Goal: Information Seeking & Learning: Learn about a topic

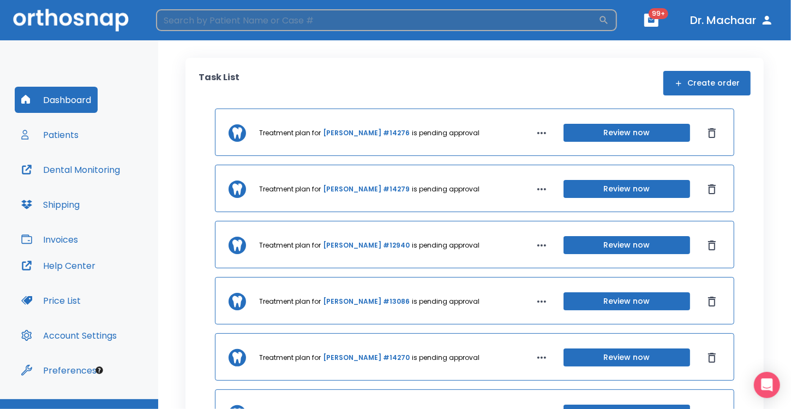
click at [256, 25] on input "search" at bounding box center [377, 20] width 443 height 22
type input "jonny"
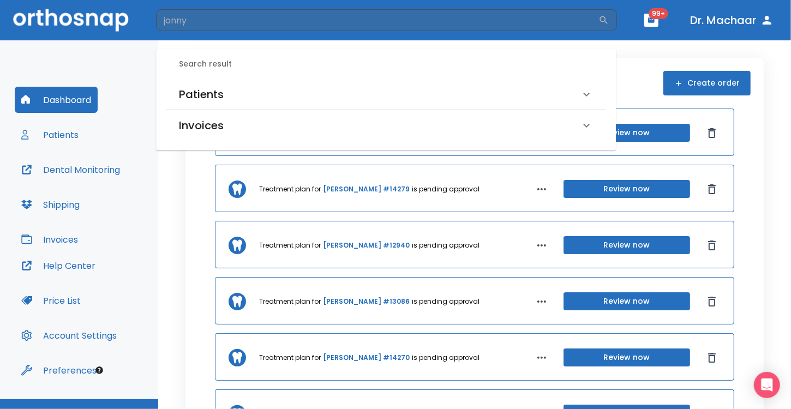
drag, startPoint x: 777, startPoint y: 0, endPoint x: 231, endPoint y: 88, distance: 553.0
click at [231, 88] on div "Patients" at bounding box center [379, 94] width 401 height 17
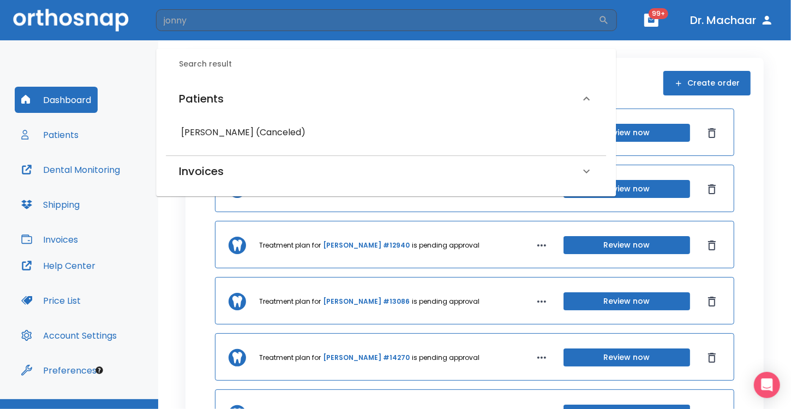
click at [216, 95] on h6 "Patients" at bounding box center [201, 98] width 45 height 17
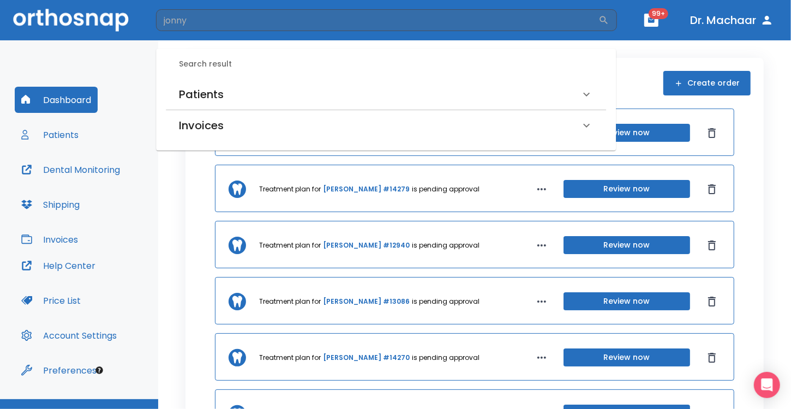
click at [216, 95] on h6 "Patients" at bounding box center [201, 94] width 45 height 17
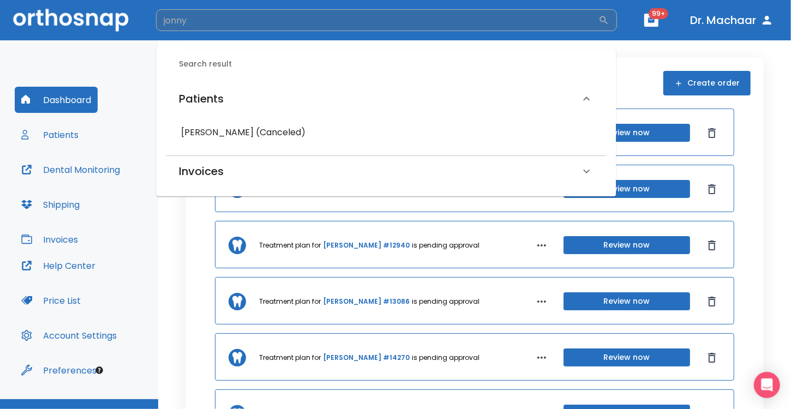
click at [201, 16] on input "jonny" at bounding box center [377, 20] width 443 height 22
drag, startPoint x: 200, startPoint y: 20, endPoint x: 76, endPoint y: 19, distance: 123.9
click at [76, 18] on header "jonny ​ 99+ Dr. Machaar" at bounding box center [395, 20] width 791 height 40
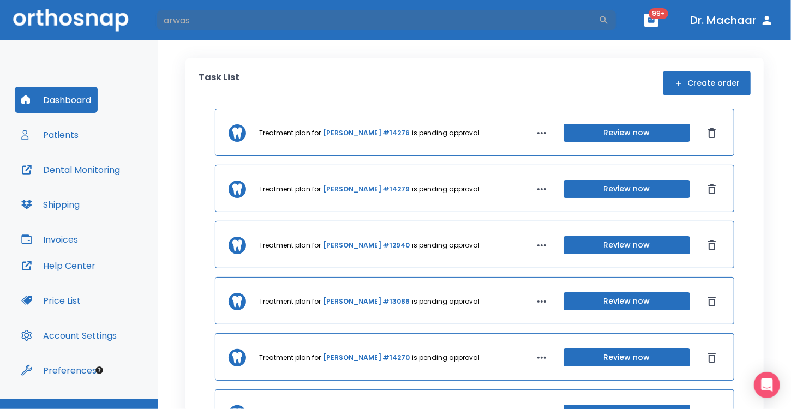
type input "arwas"
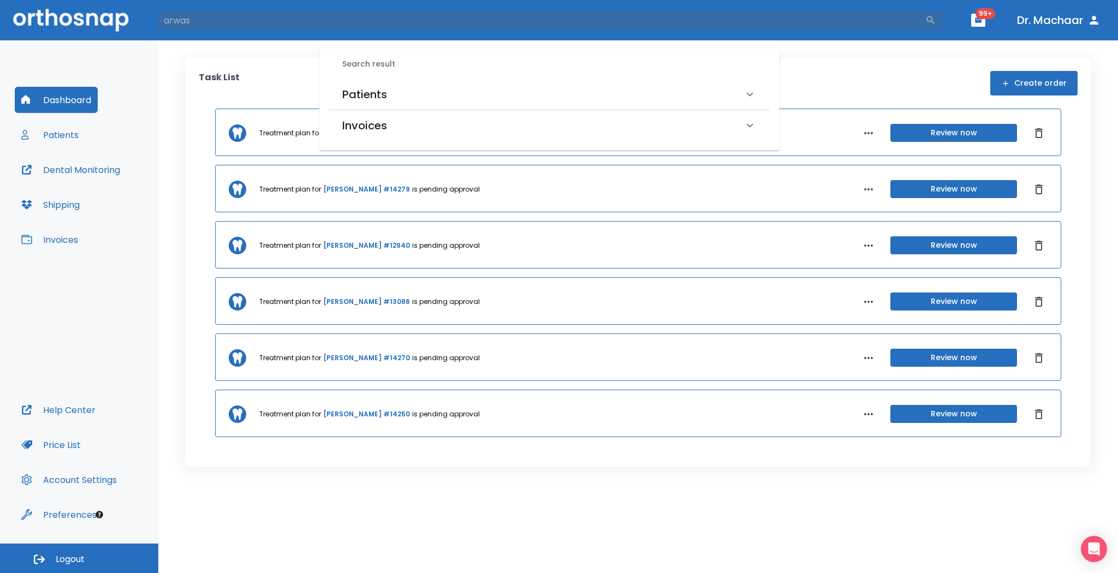
drag, startPoint x: 790, startPoint y: 0, endPoint x: 362, endPoint y: 97, distance: 439.4
click at [362, 97] on h6 "Patients" at bounding box center [364, 94] width 45 height 17
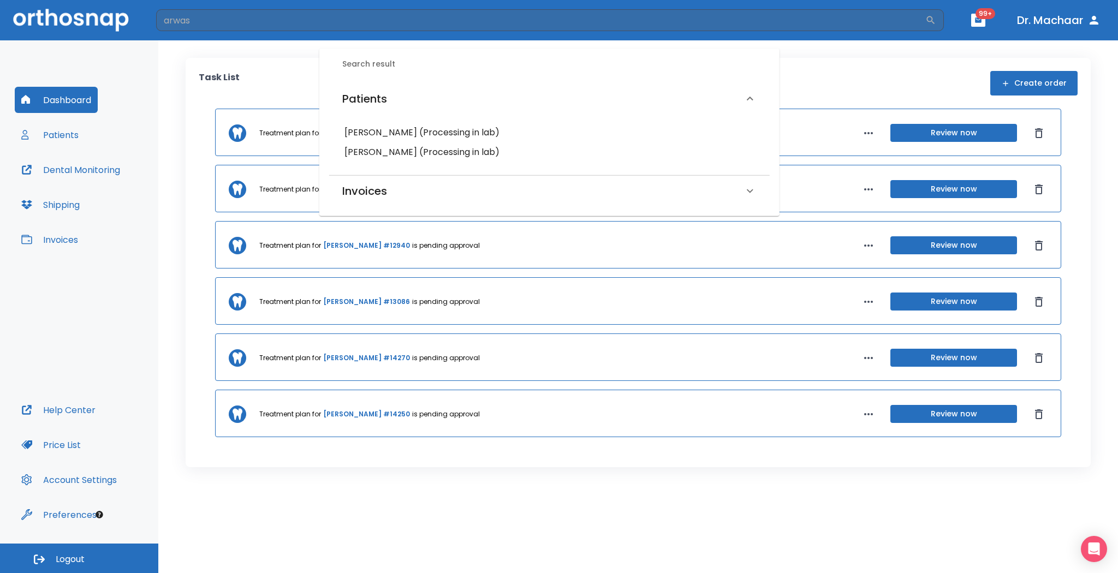
click at [408, 133] on h6 "johnny cannon (Processing in lab)" at bounding box center [549, 132] width 410 height 15
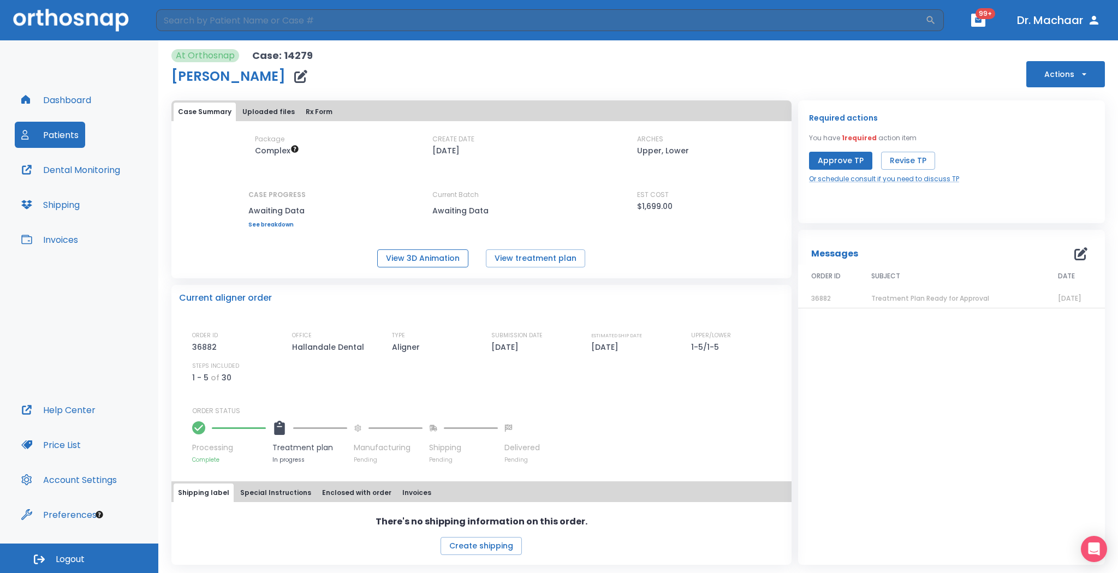
click at [433, 257] on button "View 3D Animation" at bounding box center [422, 258] width 91 height 18
click at [546, 260] on button "View treatment plan" at bounding box center [535, 258] width 99 height 18
click at [314, 105] on button "Rx Form" at bounding box center [318, 112] width 35 height 19
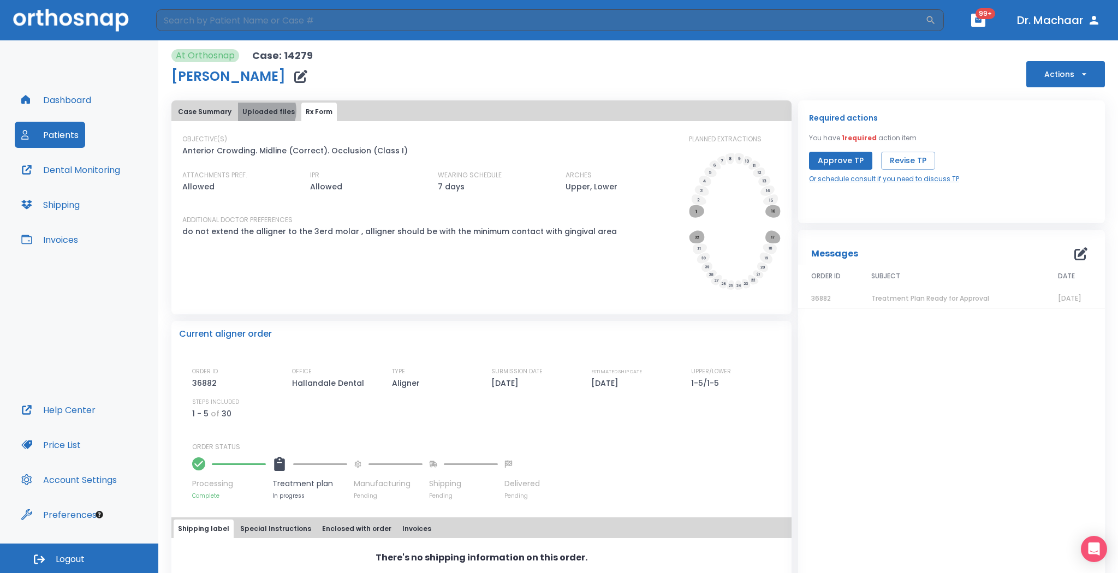
click at [260, 111] on button "Uploaded files" at bounding box center [268, 112] width 61 height 19
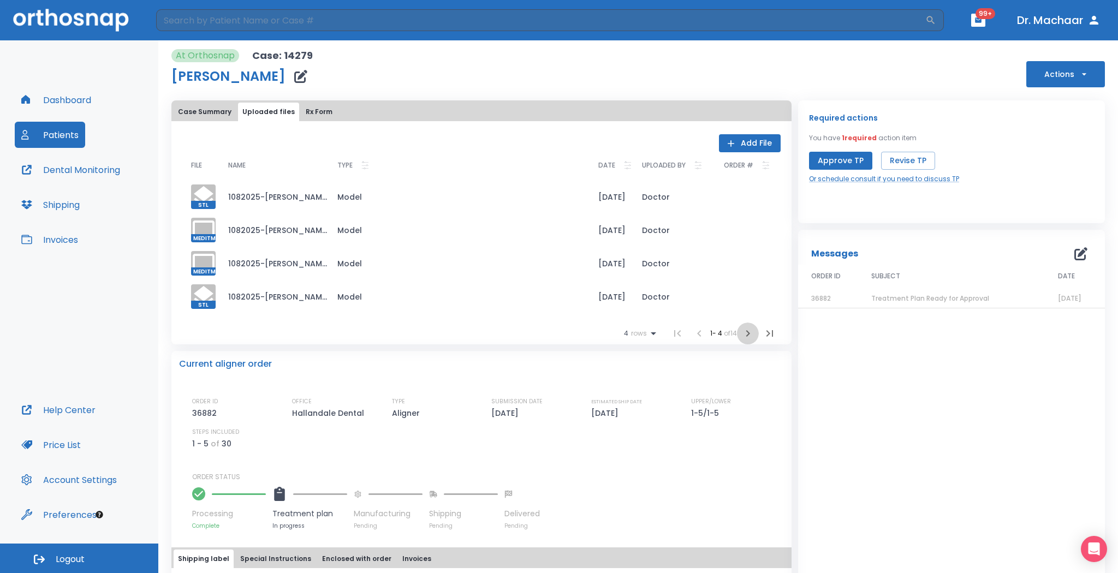
click at [746, 335] on icon "button" at bounding box center [748, 333] width 4 height 7
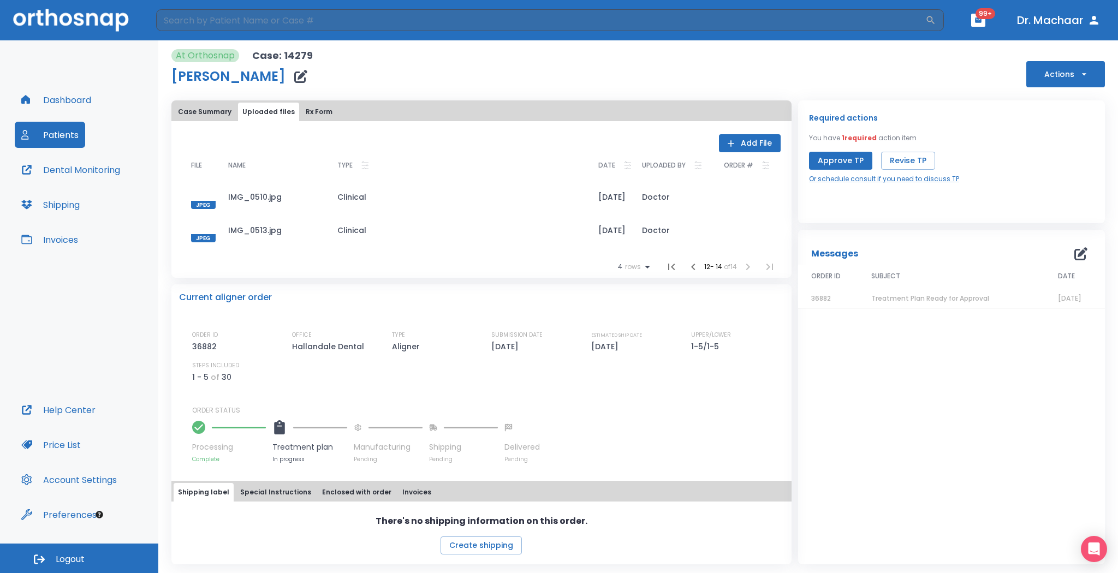
click at [202, 222] on div at bounding box center [203, 230] width 25 height 25
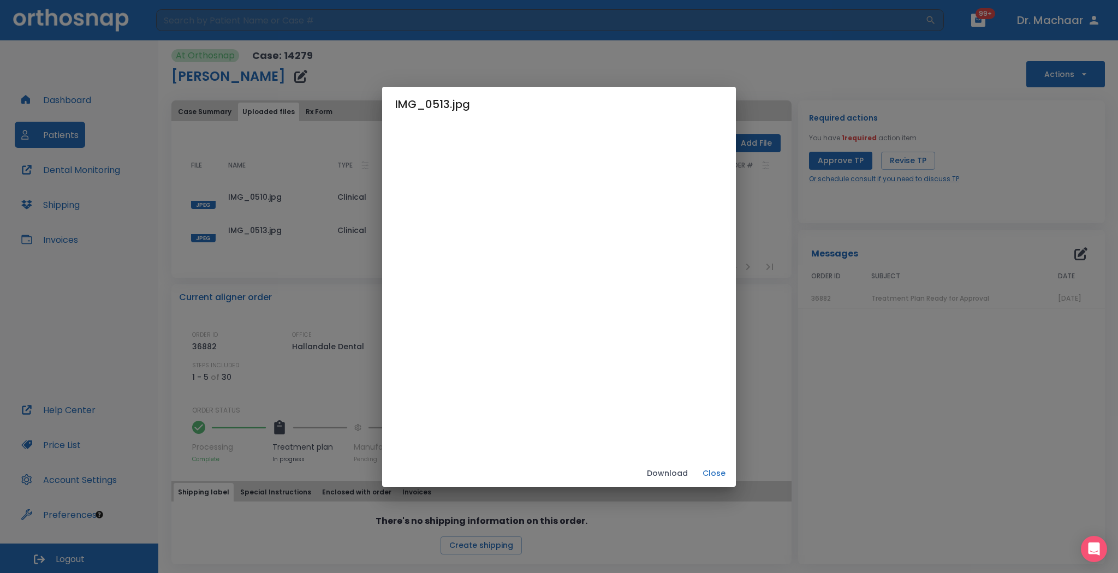
click at [722, 409] on button "Close" at bounding box center [714, 474] width 35 height 18
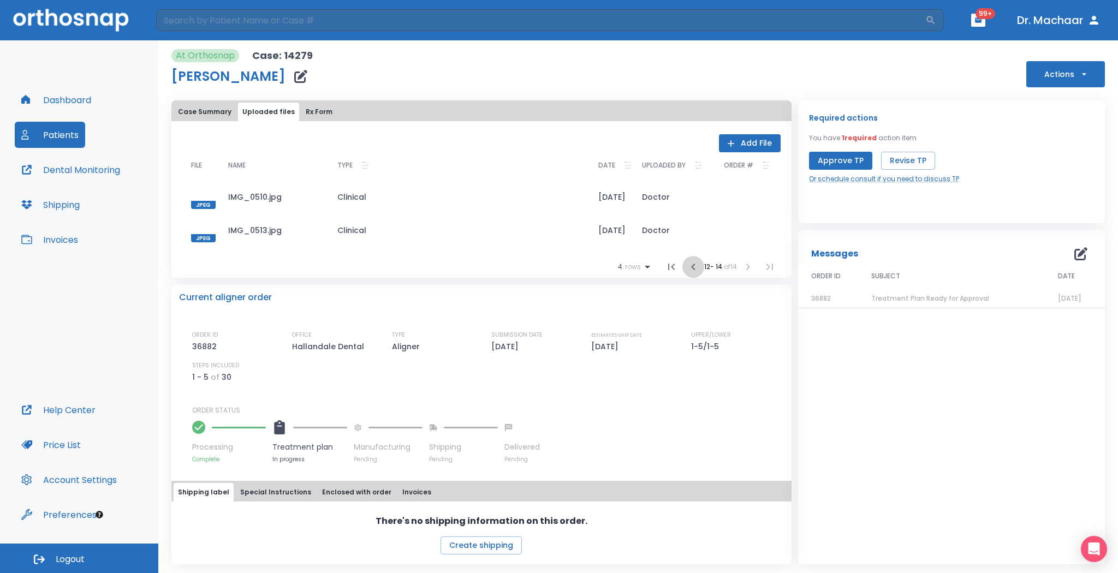
click at [694, 266] on icon "button" at bounding box center [693, 266] width 13 height 13
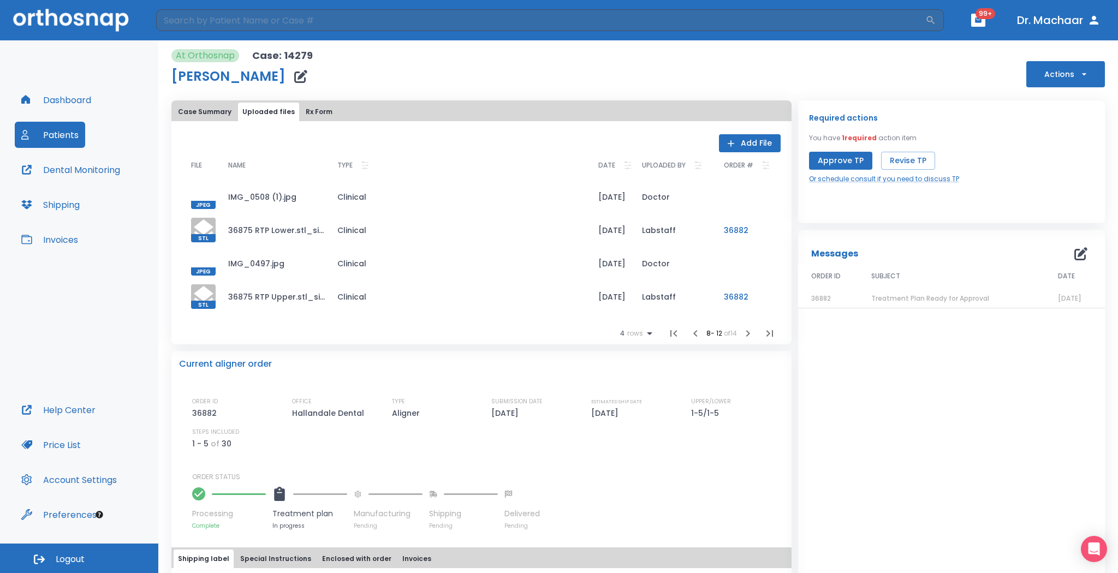
click at [200, 258] on div at bounding box center [203, 263] width 25 height 25
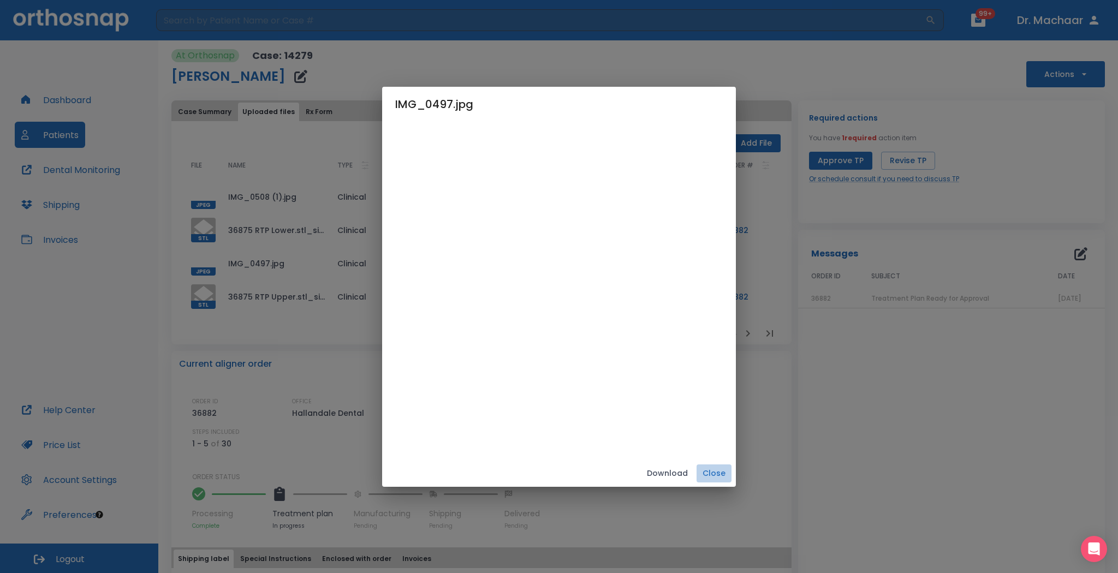
click at [716, 409] on button "Close" at bounding box center [714, 474] width 35 height 18
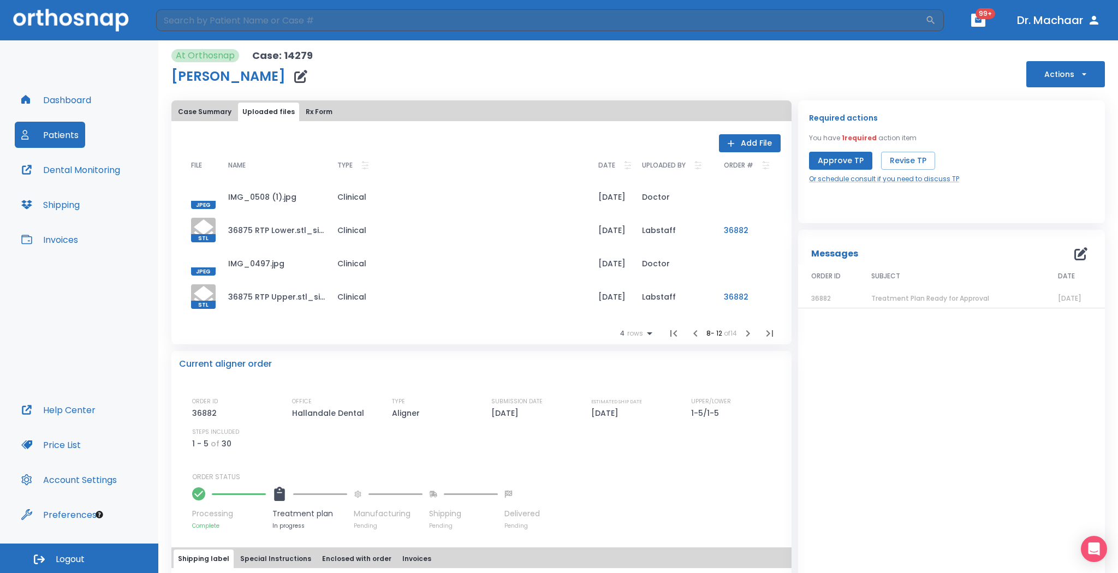
click at [206, 189] on div at bounding box center [203, 196] width 25 height 25
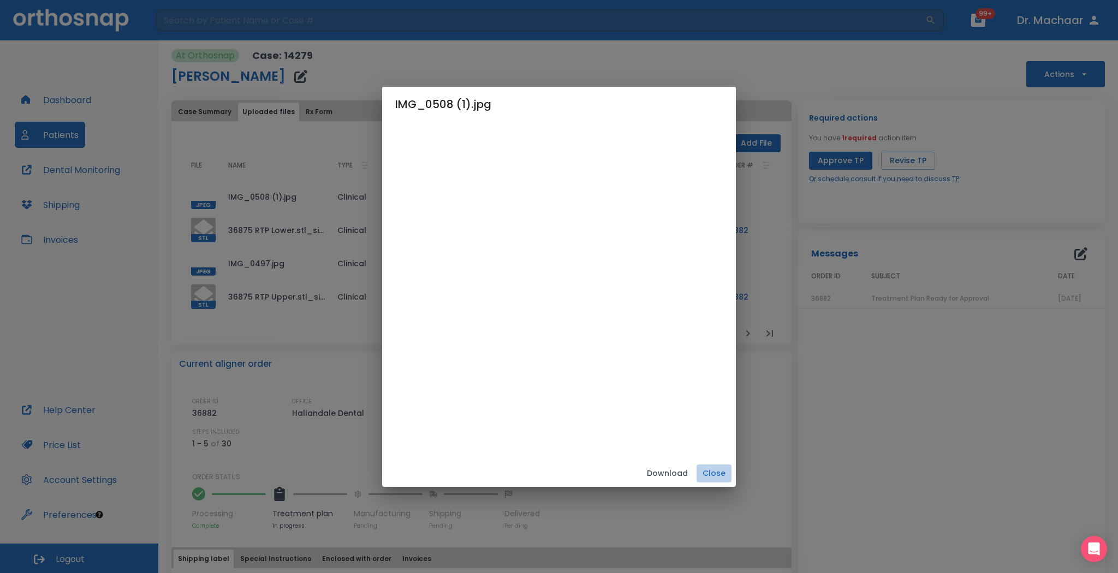
click at [721, 409] on button "Close" at bounding box center [714, 474] width 35 height 18
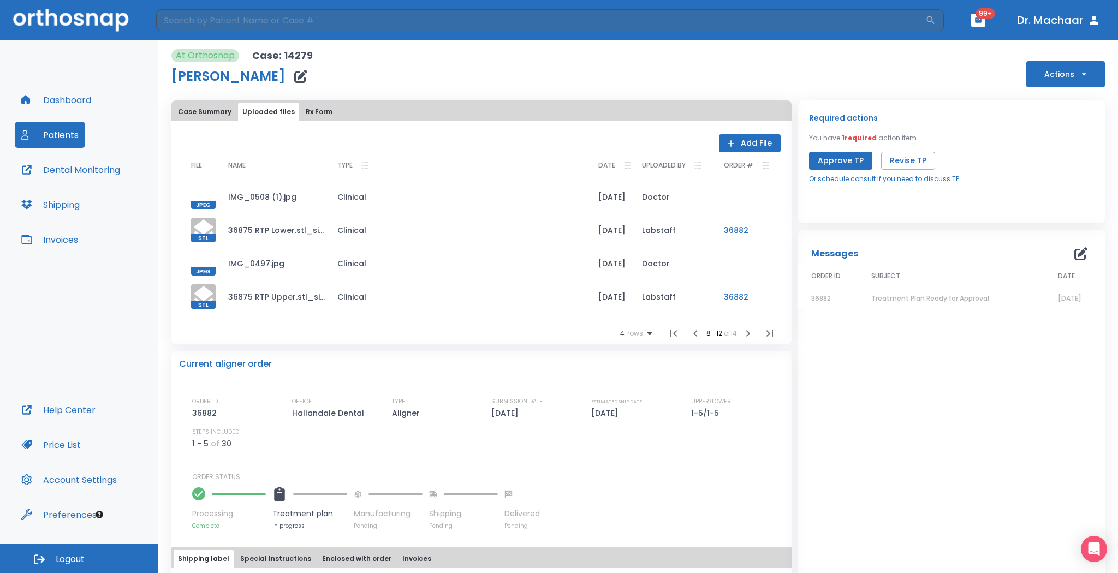
click at [689, 332] on icon "button" at bounding box center [695, 333] width 13 height 13
click at [200, 287] on div at bounding box center [203, 296] width 25 height 25
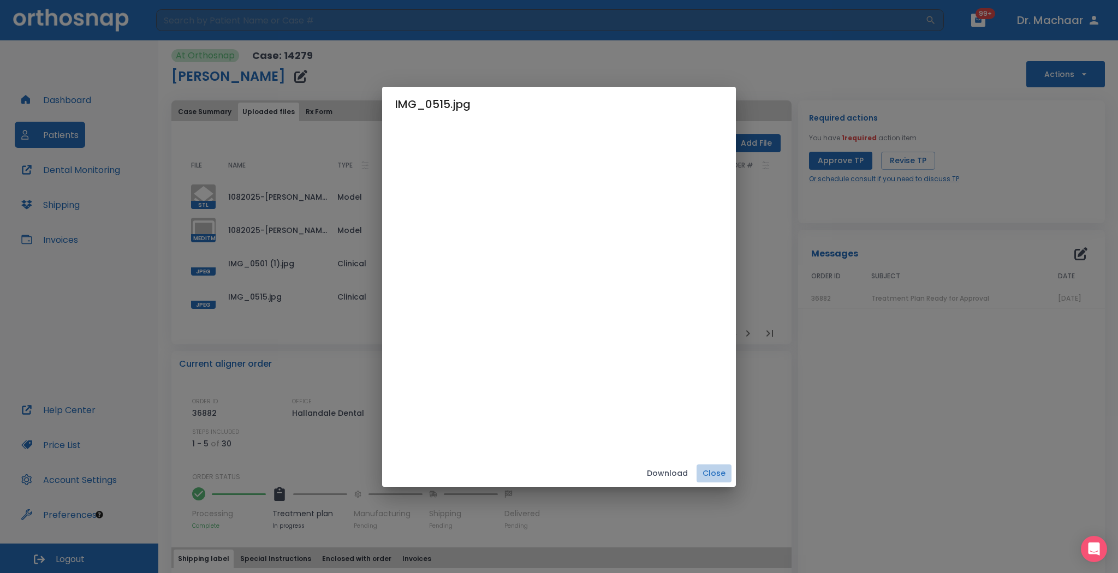
click at [701, 409] on button "Close" at bounding box center [714, 474] width 35 height 18
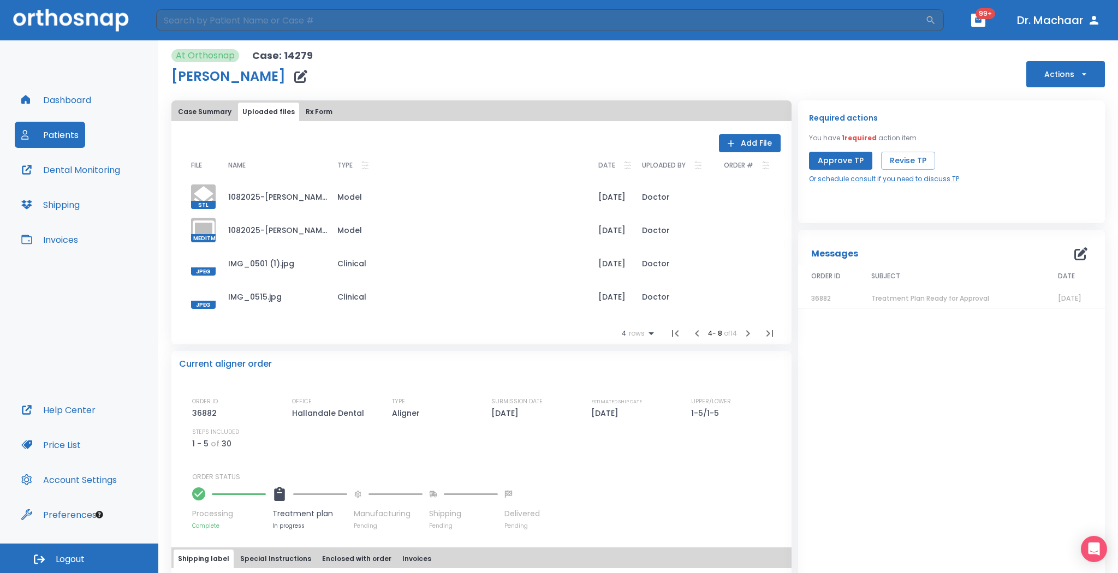
click at [189, 266] on td "JPEG" at bounding box center [200, 263] width 37 height 33
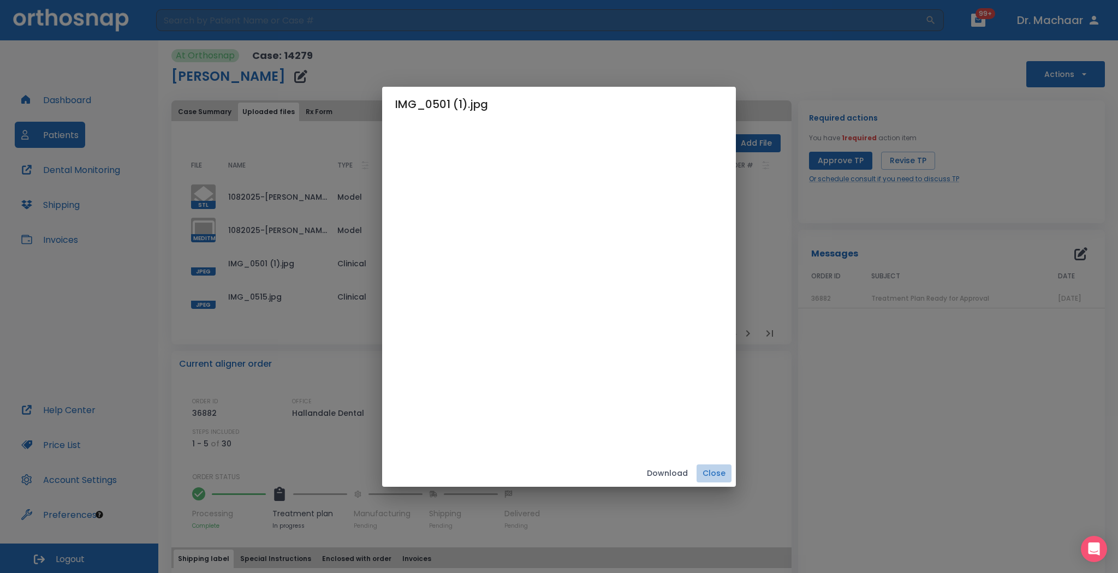
click at [718, 409] on button "Close" at bounding box center [714, 474] width 35 height 18
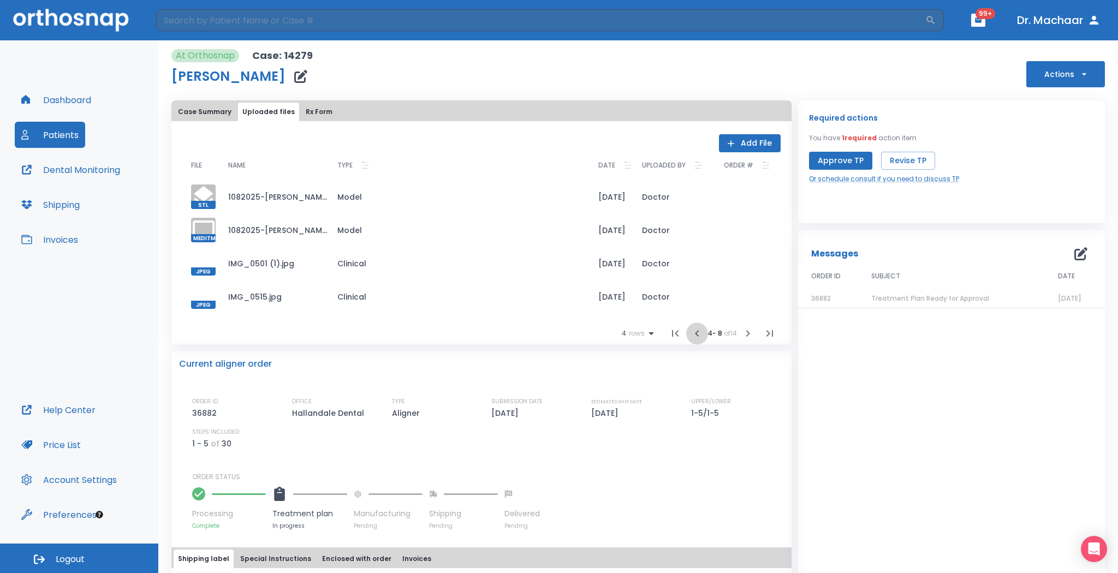
click at [691, 334] on icon "button" at bounding box center [697, 333] width 13 height 13
click at [317, 111] on button "Rx Form" at bounding box center [318, 112] width 35 height 19
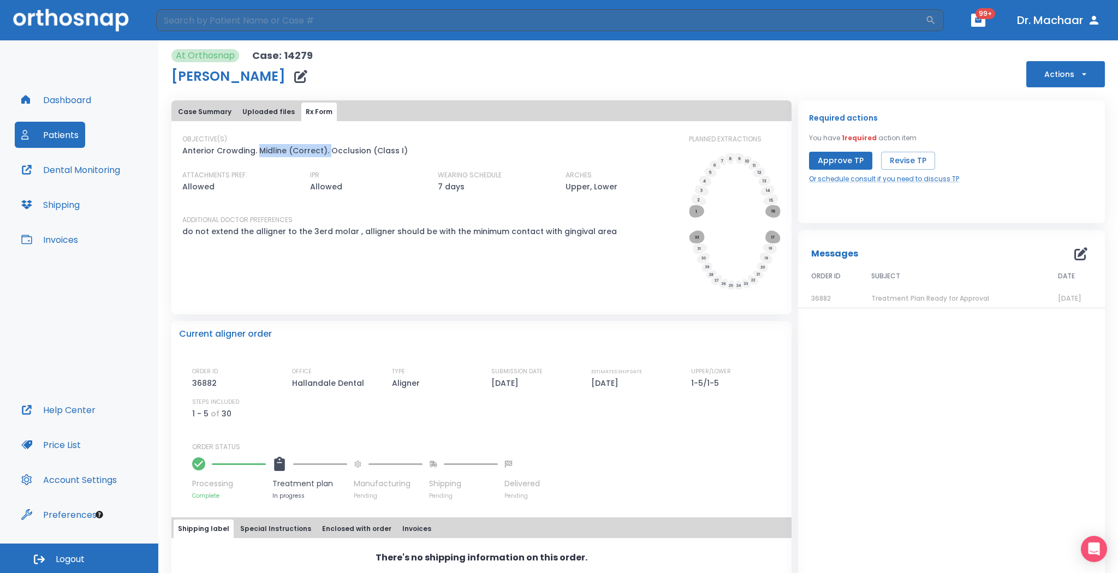
drag, startPoint x: 255, startPoint y: 148, endPoint x: 325, endPoint y: 152, distance: 69.9
click at [325, 152] on p "Anterior Crowding. Midline (Correct). Occlusion (Class I)" at bounding box center [294, 150] width 225 height 13
click at [343, 158] on div "IPR Allowed" at bounding box center [357, 177] width 128 height 49
drag, startPoint x: 325, startPoint y: 151, endPoint x: 400, endPoint y: 152, distance: 74.8
click at [400, 152] on div "OBJECTIVE(S) Anterior Crowding. Midline (Correct). Occlusion (Class I)" at bounding box center [428, 145] width 493 height 23
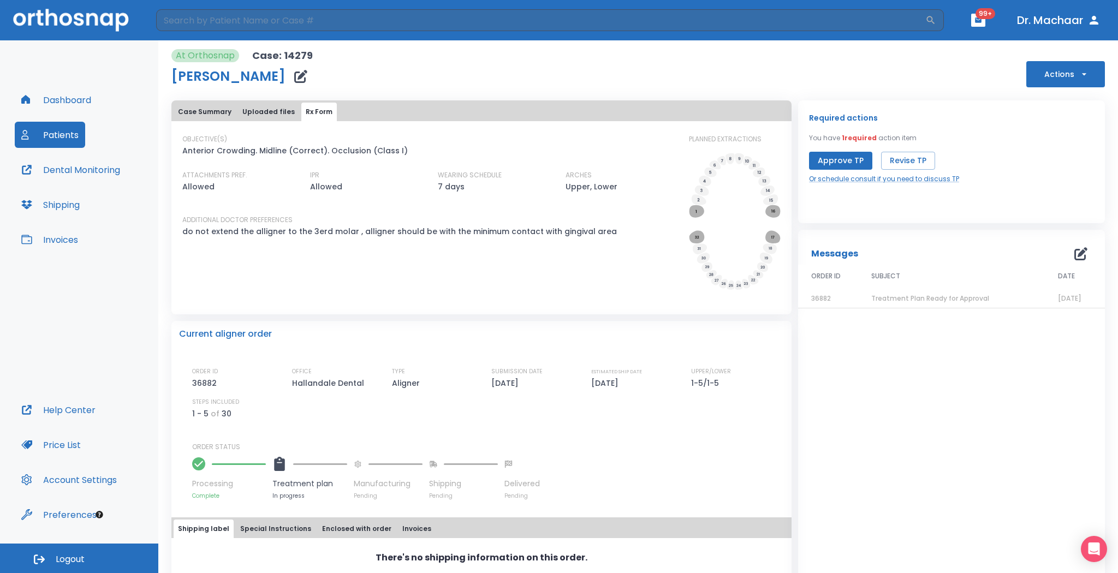
click at [402, 162] on div "IPR Allowed" at bounding box center [357, 177] width 128 height 49
click at [221, 114] on button "Case Summary" at bounding box center [205, 112] width 62 height 19
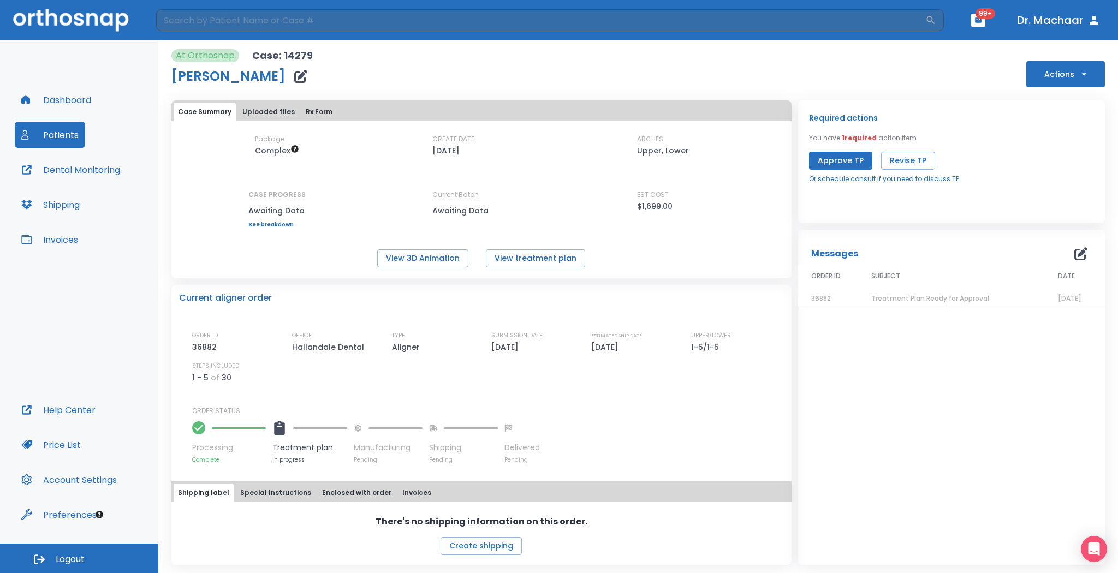
click at [260, 113] on button "Uploaded files" at bounding box center [268, 112] width 61 height 19
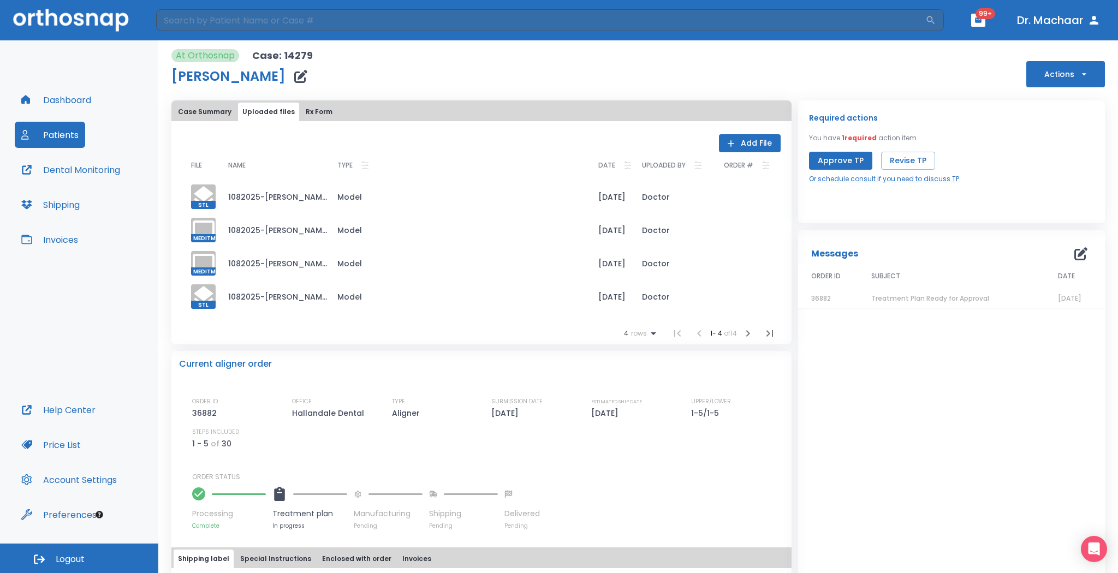
click at [209, 300] on icon at bounding box center [204, 296] width 20 height 21
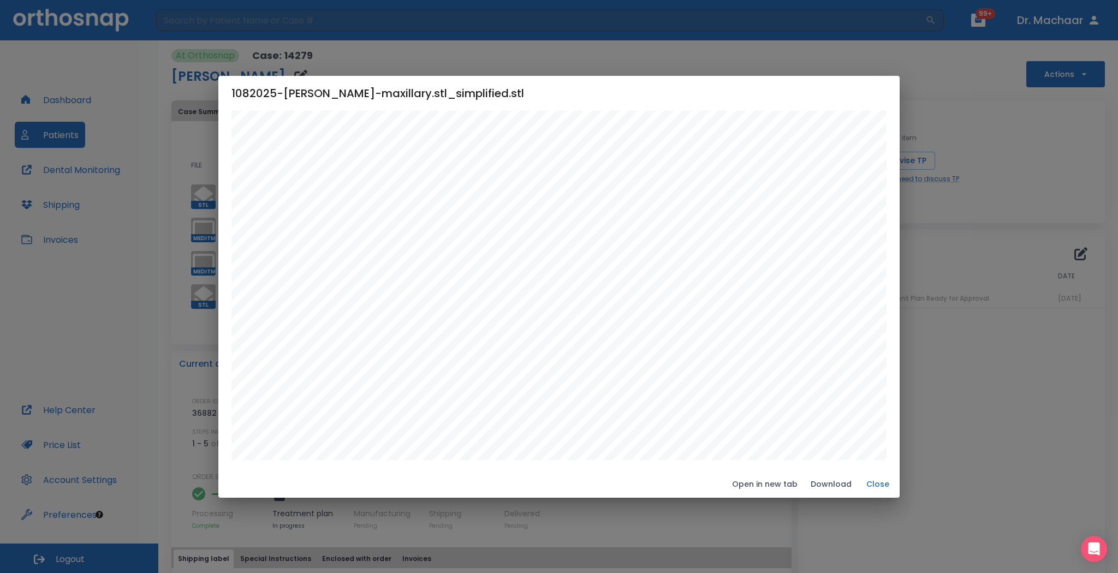
drag, startPoint x: 879, startPoint y: 482, endPoint x: 431, endPoint y: 365, distance: 462.7
click at [798, 409] on button "Close" at bounding box center [877, 484] width 35 height 18
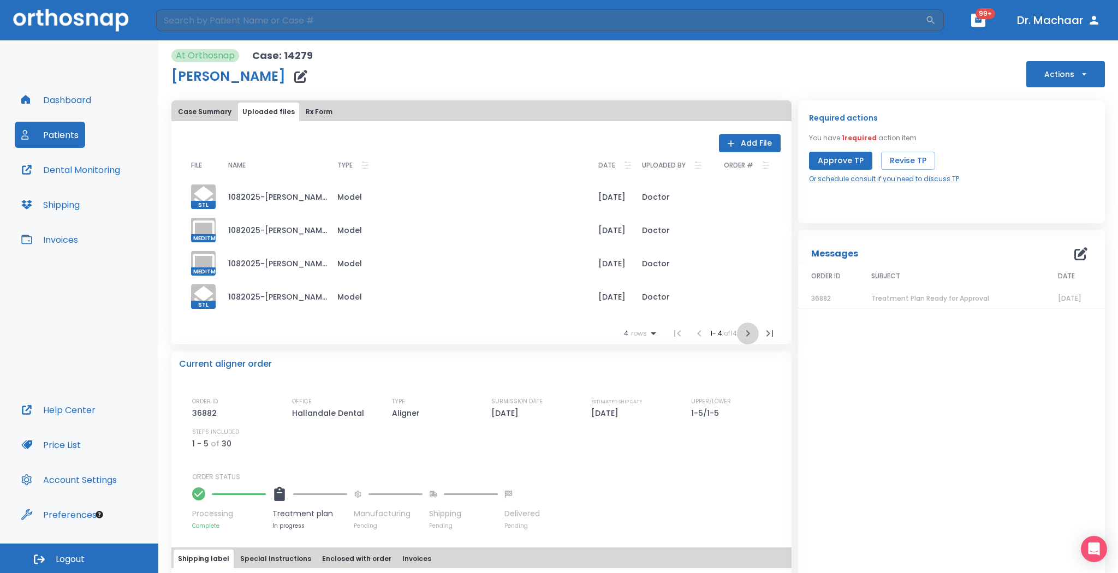
click at [741, 337] on icon "button" at bounding box center [747, 333] width 13 height 13
click at [692, 335] on icon "button" at bounding box center [697, 333] width 13 height 13
click at [692, 335] on li at bounding box center [699, 334] width 22 height 22
click at [742, 334] on icon "button" at bounding box center [747, 333] width 13 height 13
click at [745, 335] on icon "button" at bounding box center [747, 333] width 13 height 13
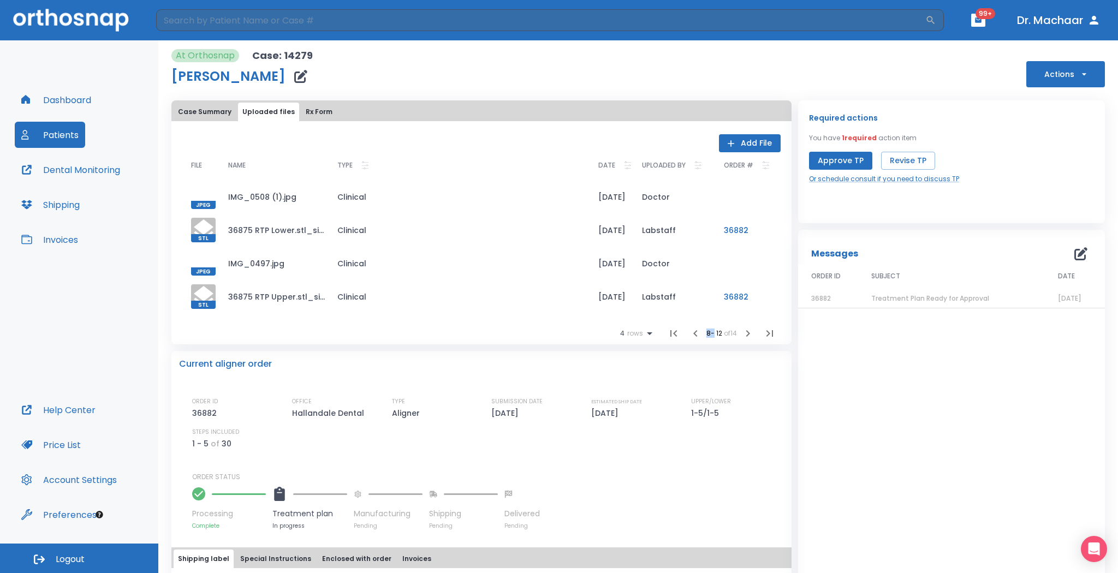
click at [691, 334] on icon "button" at bounding box center [695, 333] width 13 height 13
click at [691, 334] on icon "button" at bounding box center [697, 333] width 13 height 13
click at [691, 334] on li at bounding box center [699, 334] width 22 height 22
click at [265, 198] on td "1082025-JOHNNY CANNON-occlusionfirst.stl_simplified.stl" at bounding box center [273, 196] width 109 height 33
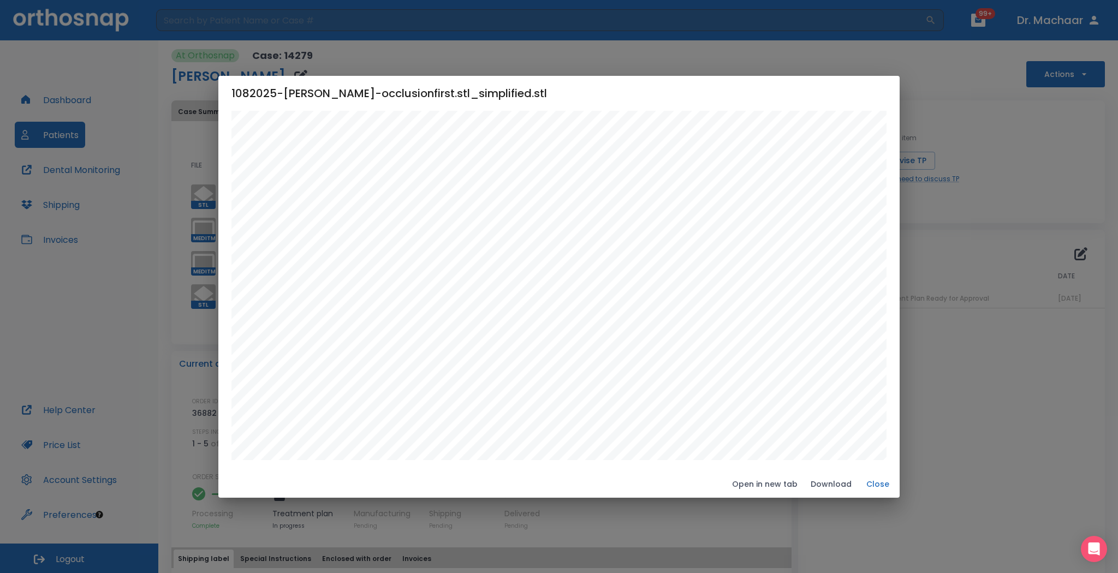
drag, startPoint x: 884, startPoint y: 489, endPoint x: 855, endPoint y: 472, distance: 34.3
click at [798, 409] on button "Close" at bounding box center [877, 484] width 35 height 18
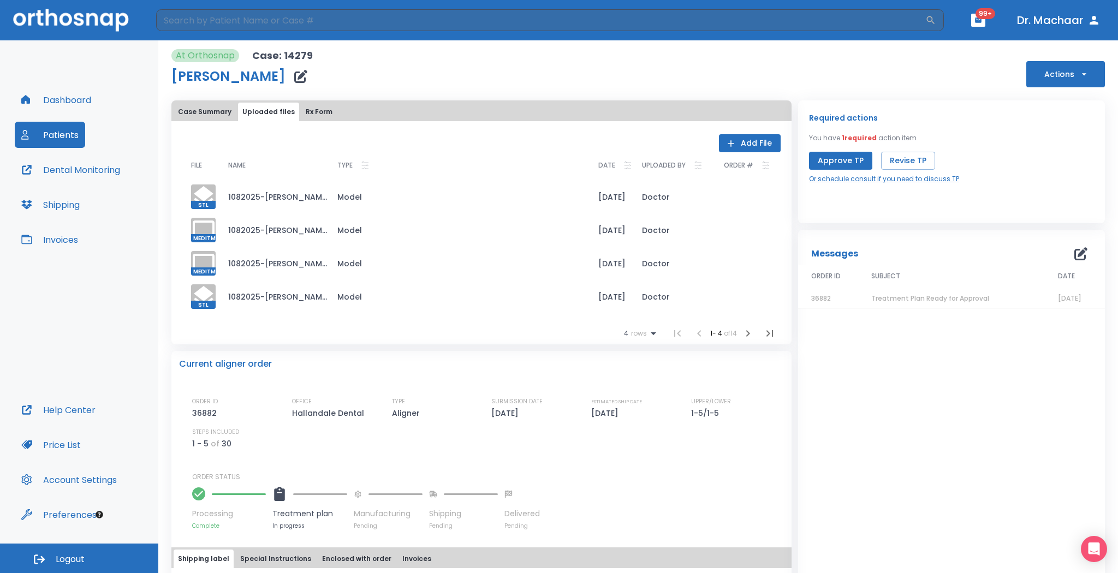
click at [748, 341] on button "button" at bounding box center [748, 334] width 22 height 22
click at [206, 199] on icon at bounding box center [204, 197] width 26 height 26
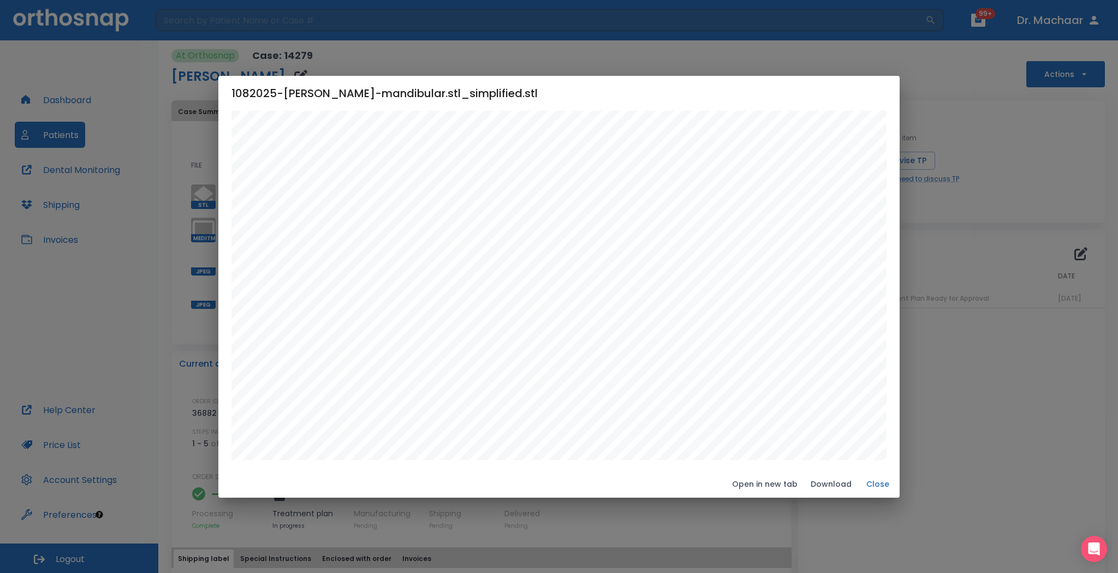
click at [185, 255] on div "1082025-JOHNNY CANNON-mandibular.stl_simplified.stl Open in new tab Download Cl…" at bounding box center [559, 286] width 1118 height 573
click at [209, 266] on div "1082025-JOHNNY CANNON-mandibular.stl_simplified.stl Open in new tab Download Cl…" at bounding box center [559, 286] width 1118 height 573
click at [798, 409] on button "Close" at bounding box center [877, 484] width 35 height 18
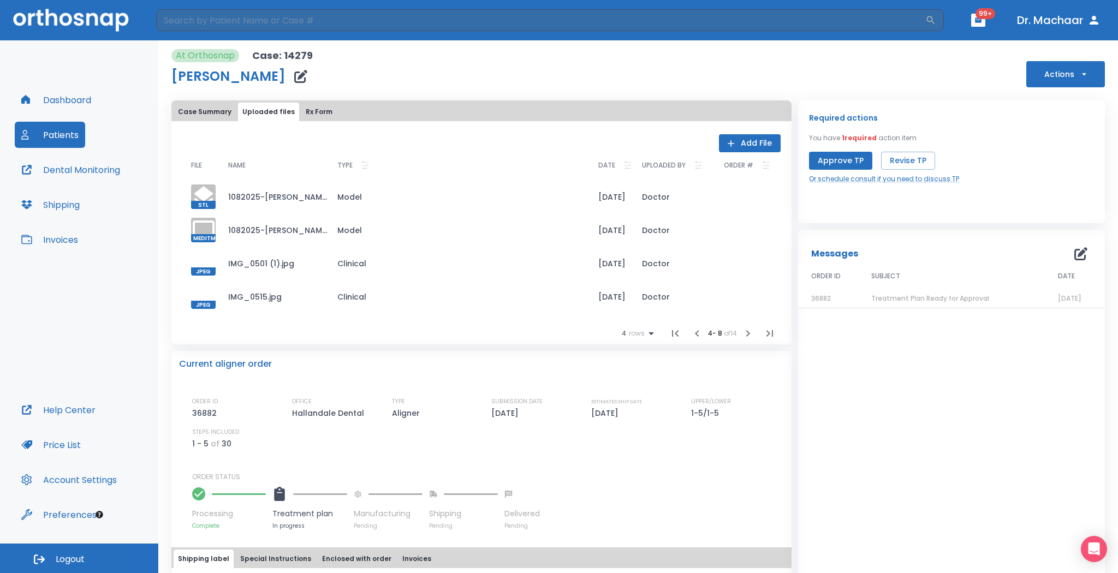
click at [199, 253] on div at bounding box center [203, 263] width 25 height 25
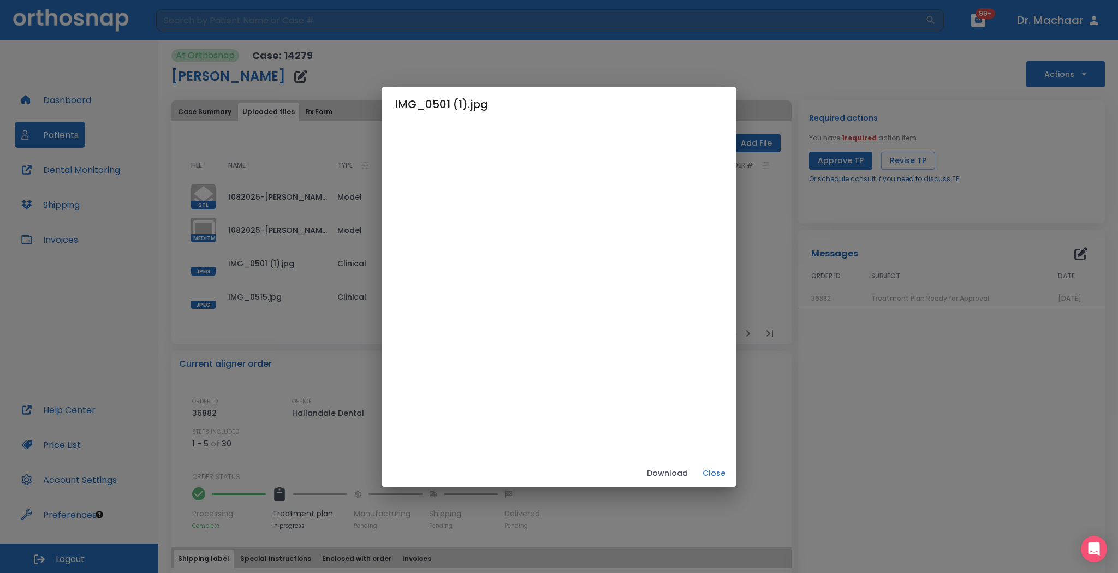
drag, startPoint x: 721, startPoint y: 473, endPoint x: 192, endPoint y: 285, distance: 560.8
click at [697, 409] on button "Close" at bounding box center [714, 474] width 35 height 18
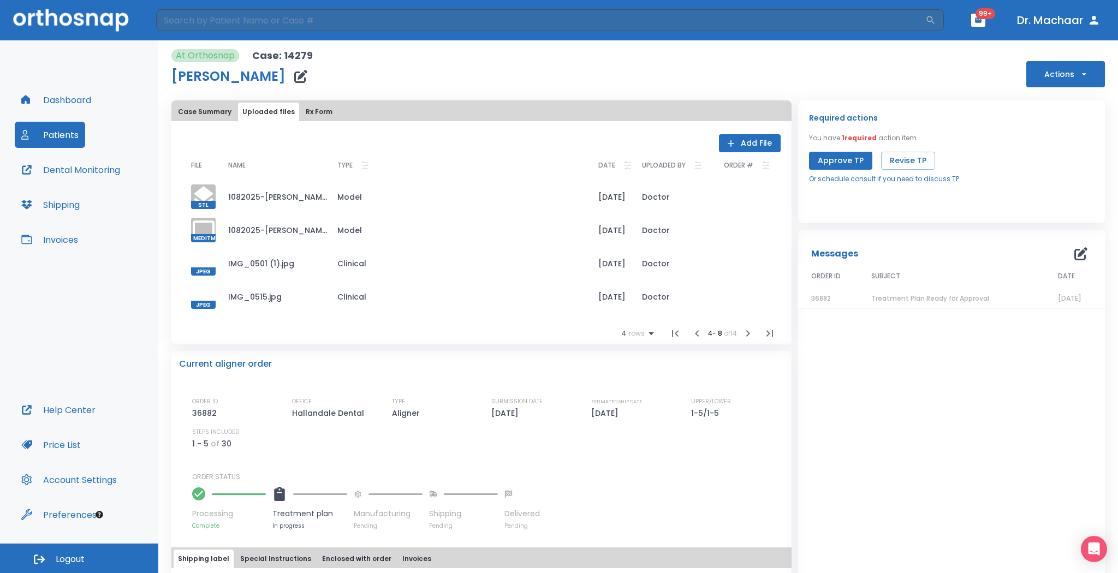
click at [198, 290] on div at bounding box center [203, 296] width 25 height 25
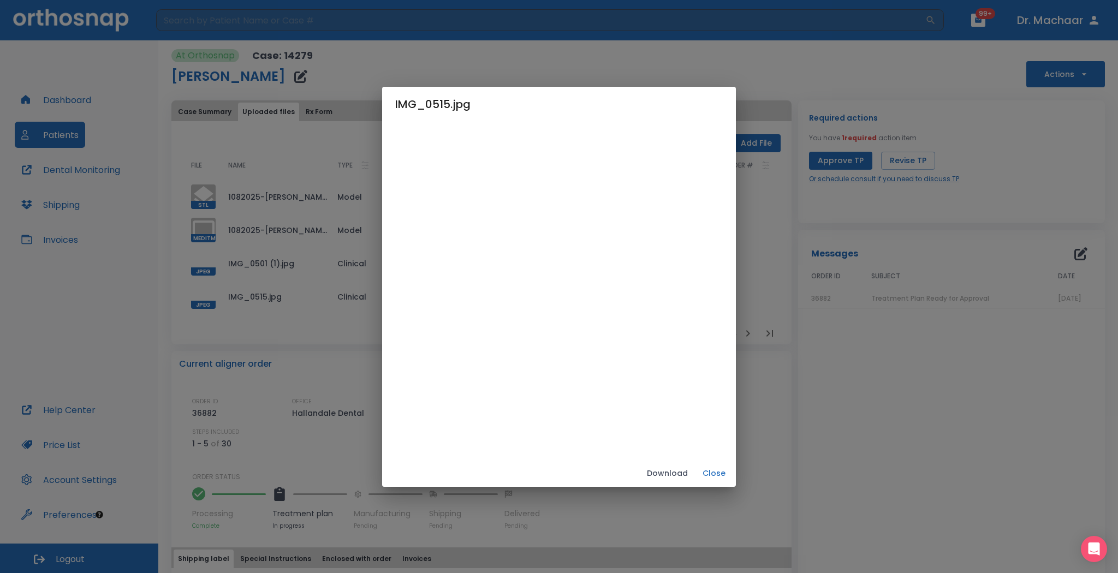
click at [718, 409] on button "Close" at bounding box center [714, 474] width 35 height 18
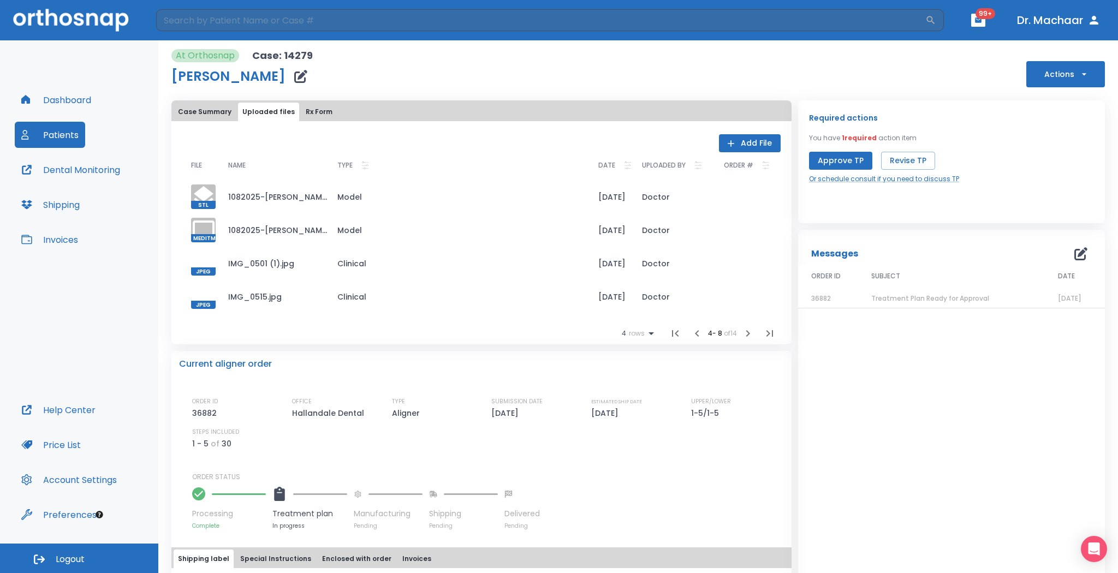
click at [741, 332] on icon "button" at bounding box center [747, 333] width 13 height 13
click at [203, 192] on div at bounding box center [203, 196] width 25 height 25
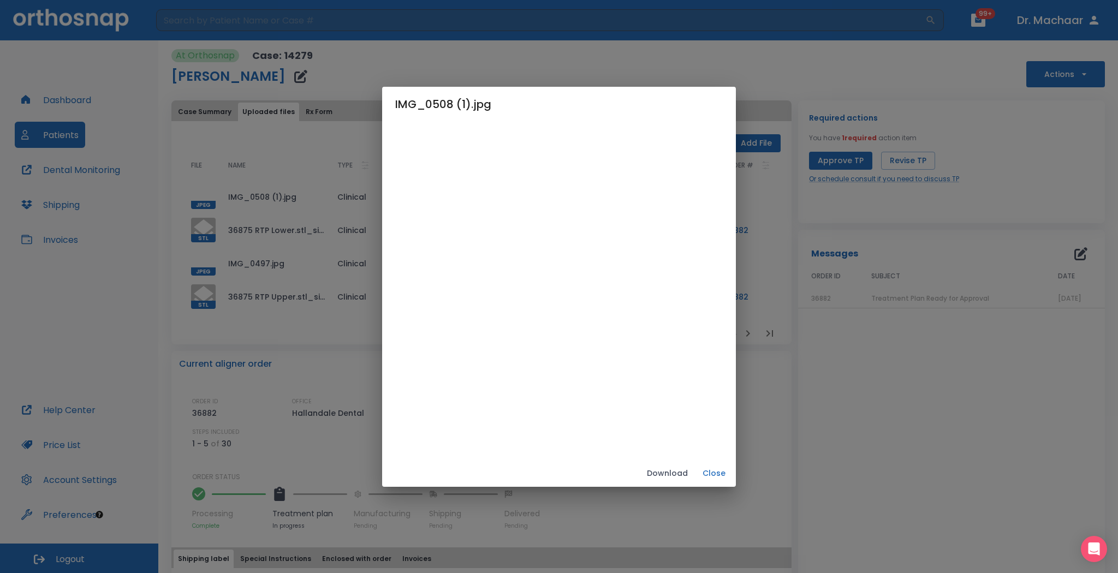
click at [713, 409] on button "Close" at bounding box center [714, 474] width 35 height 18
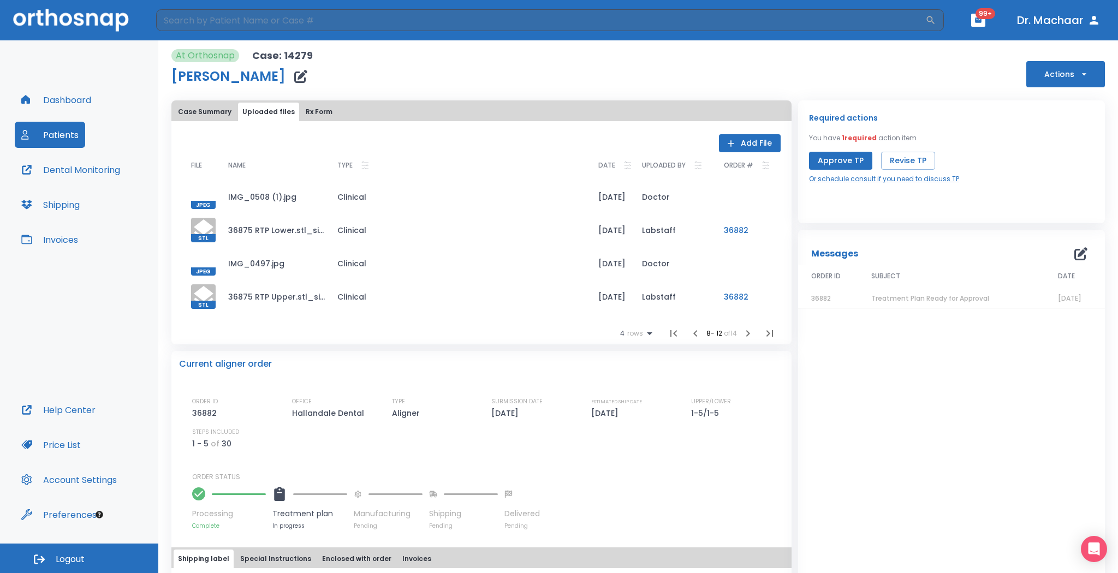
click at [690, 332] on icon "button" at bounding box center [695, 333] width 13 height 13
drag, startPoint x: 199, startPoint y: 194, endPoint x: 285, endPoint y: 147, distance: 98.5
click at [344, 0] on html "​ 99+ Dr. Machaar Dashboard Patients Dental Monitoring Shipping Invoices Help C…" at bounding box center [559, 286] width 1118 height 573
click at [263, 191] on td "1082025-JOHNNY CANNON-mandibular.stl_simplified.stl" at bounding box center [273, 196] width 109 height 33
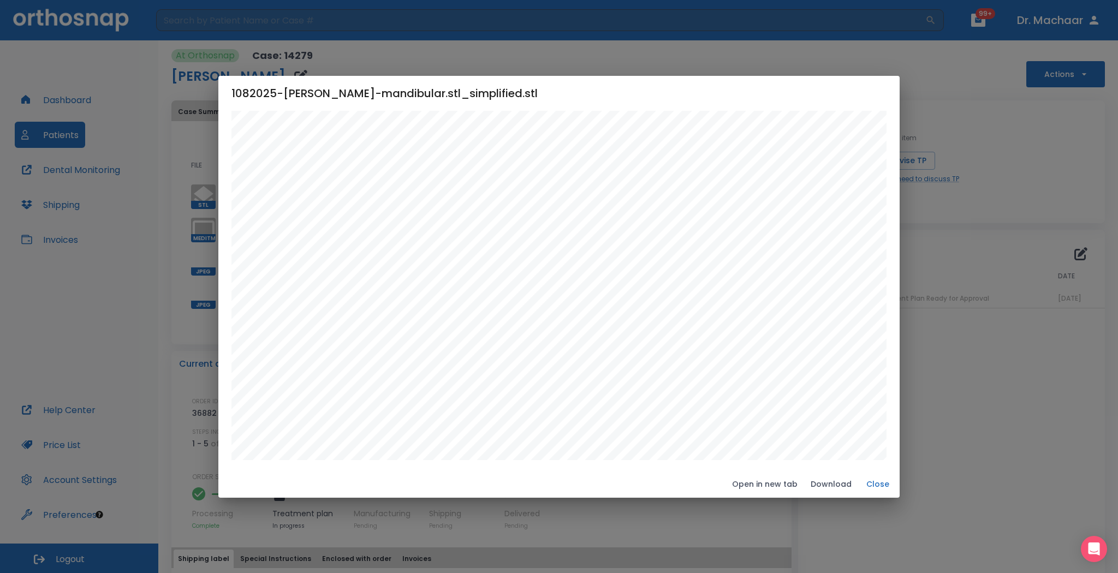
click at [798, 409] on button "Close" at bounding box center [877, 484] width 35 height 18
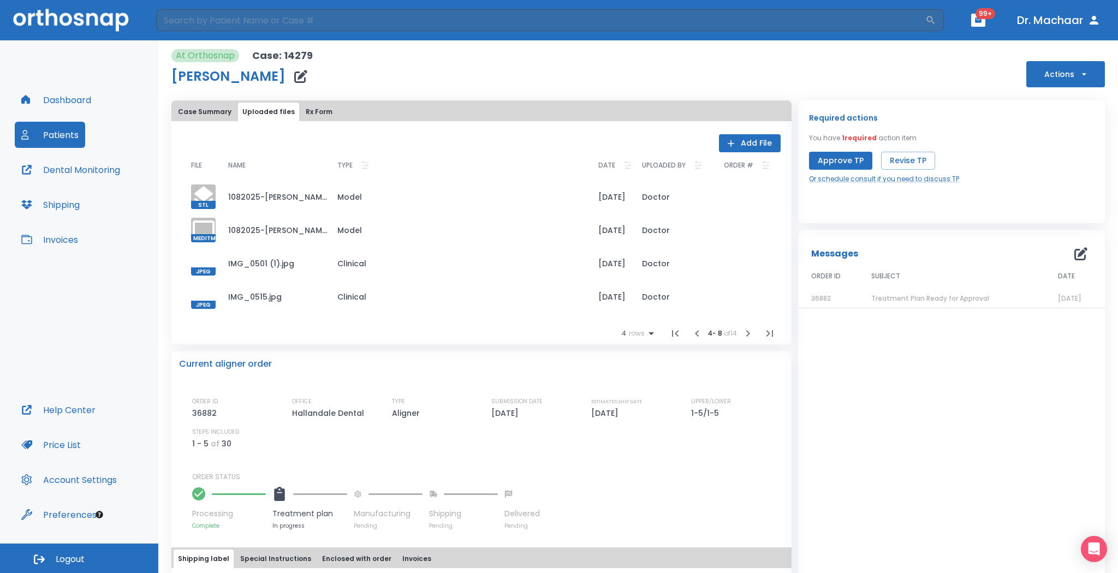
click at [259, 200] on td "1082025-JOHNNY CANNON-mandibular.stl_simplified.stl" at bounding box center [273, 196] width 109 height 33
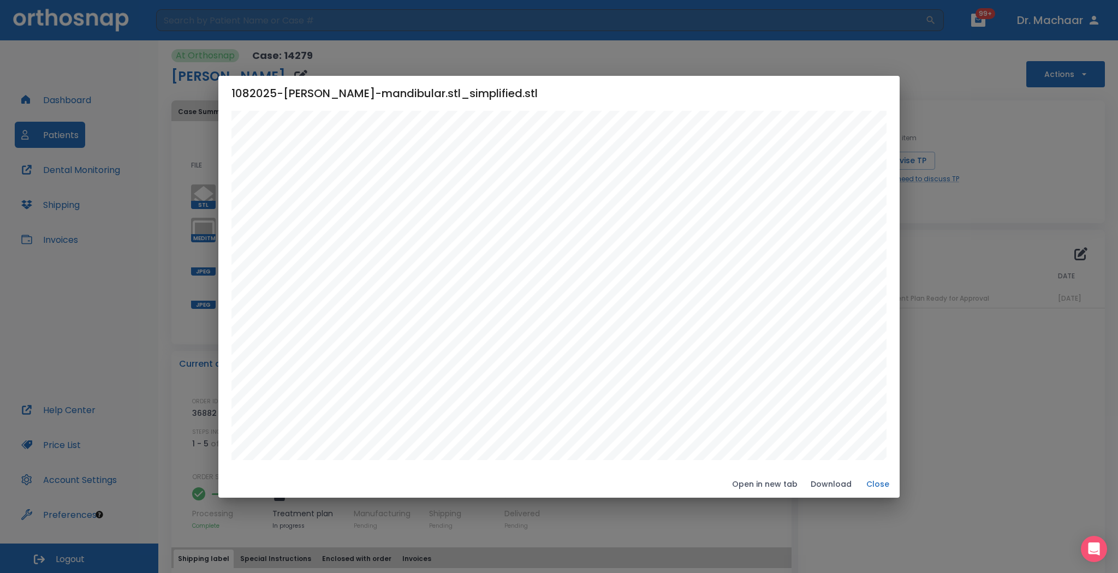
click at [793, 409] on button "Open in new tab" at bounding box center [765, 484] width 74 height 18
click at [798, 409] on button "Close" at bounding box center [877, 484] width 35 height 18
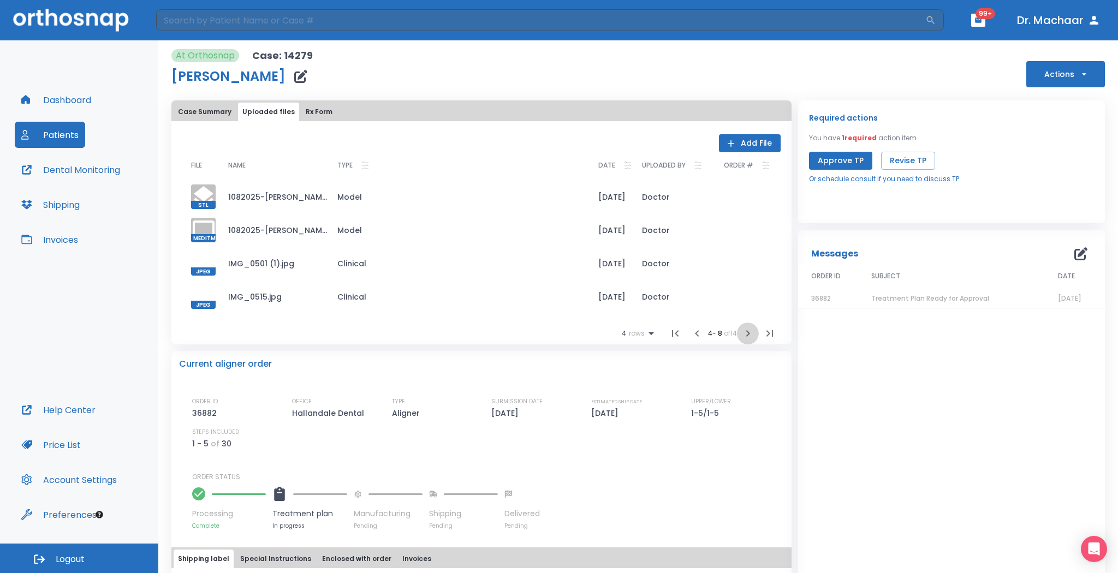
click at [745, 336] on icon "button" at bounding box center [747, 333] width 13 height 13
click at [207, 194] on div at bounding box center [203, 196] width 25 height 25
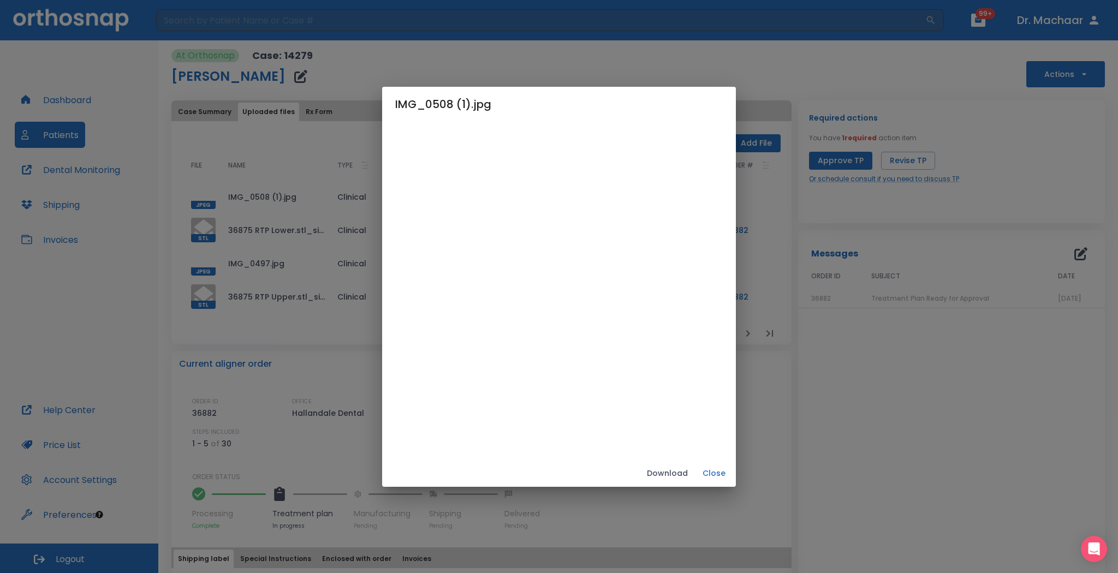
click at [225, 269] on div "IMG_0508 (1).jpg Download Close" at bounding box center [559, 286] width 1118 height 573
drag, startPoint x: 837, startPoint y: 391, endPoint x: 704, endPoint y: 465, distance: 153.0
click at [798, 393] on div "IMG_0508 (1).jpg Download Close" at bounding box center [559, 286] width 1118 height 573
drag, startPoint x: 674, startPoint y: 472, endPoint x: 686, endPoint y: 472, distance: 12.0
click at [674, 409] on button "Download" at bounding box center [667, 474] width 50 height 18
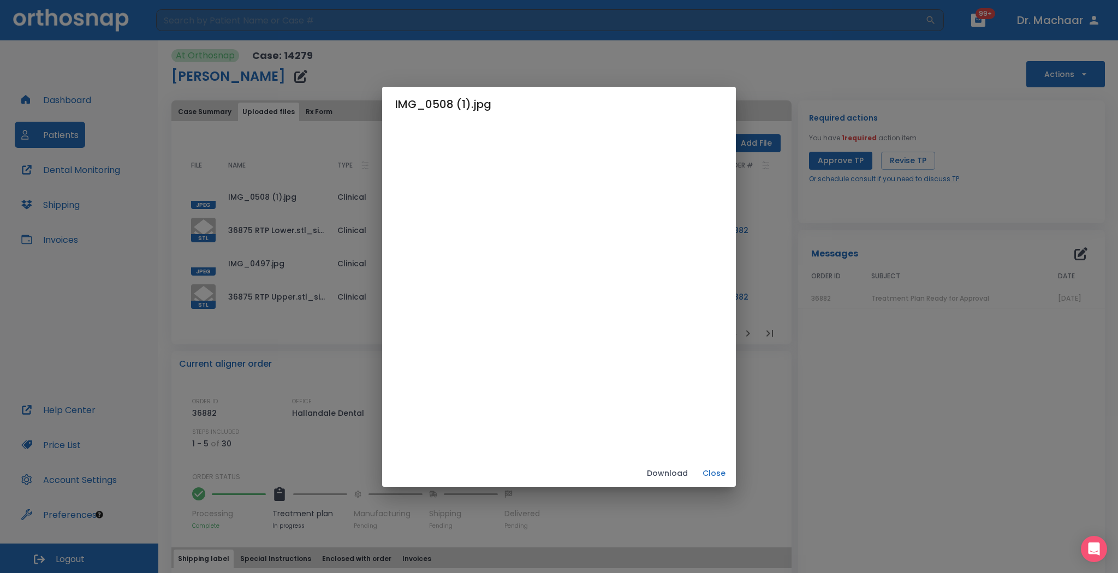
click at [716, 409] on button "Close" at bounding box center [714, 474] width 35 height 18
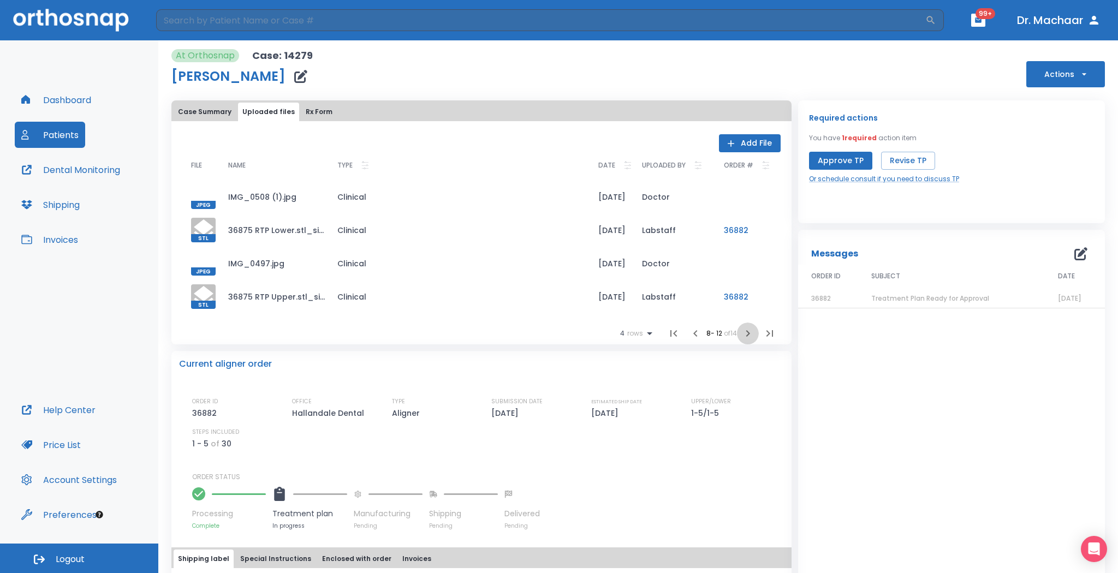
click at [749, 333] on button "button" at bounding box center [748, 334] width 22 height 22
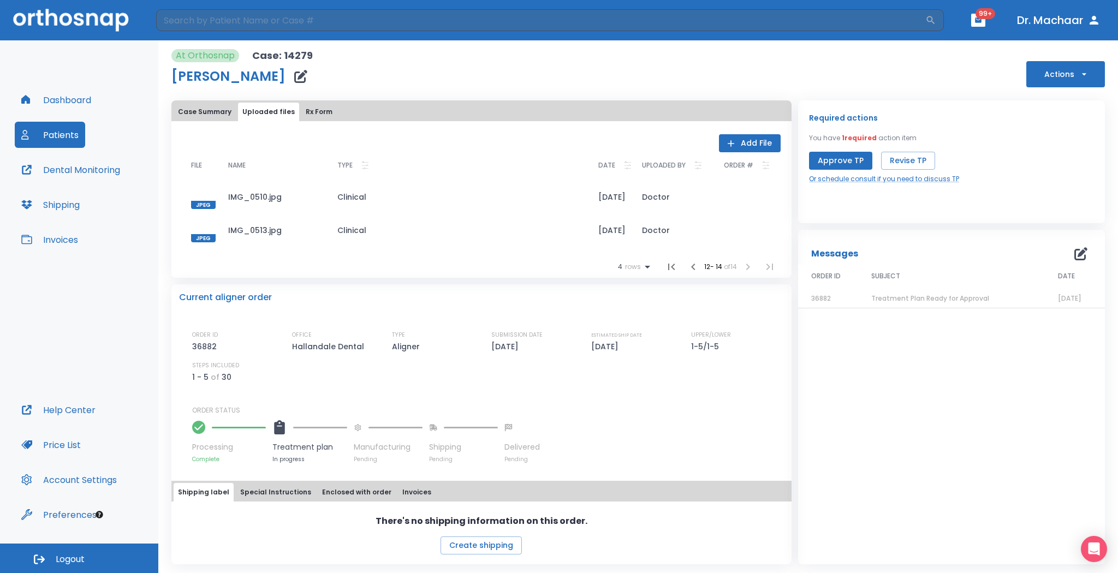
click at [204, 228] on div at bounding box center [203, 230] width 25 height 25
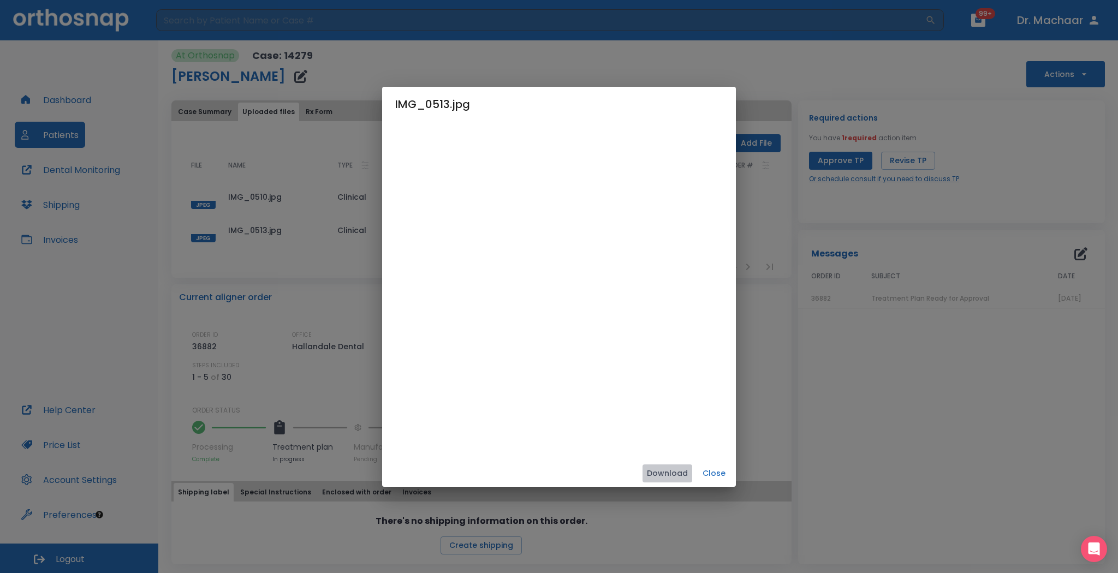
click at [681, 409] on button "Download" at bounding box center [667, 474] width 50 height 18
click at [305, 243] on div "IMG_0513.jpg Download Close" at bounding box center [559, 286] width 1118 height 573
click at [714, 409] on button "Close" at bounding box center [714, 474] width 35 height 18
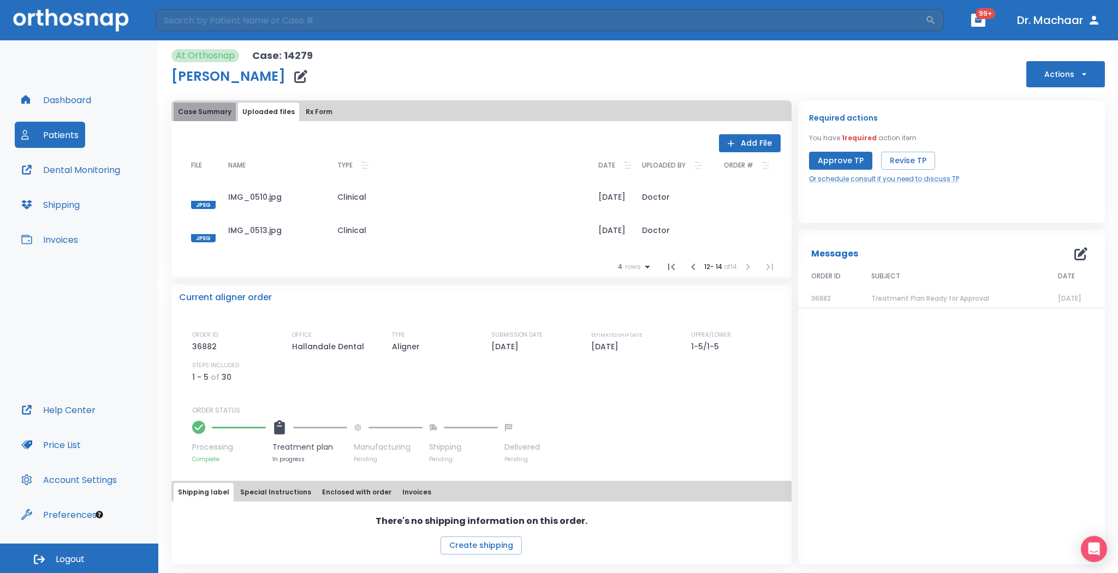
click at [204, 111] on button "Case Summary" at bounding box center [205, 112] width 62 height 19
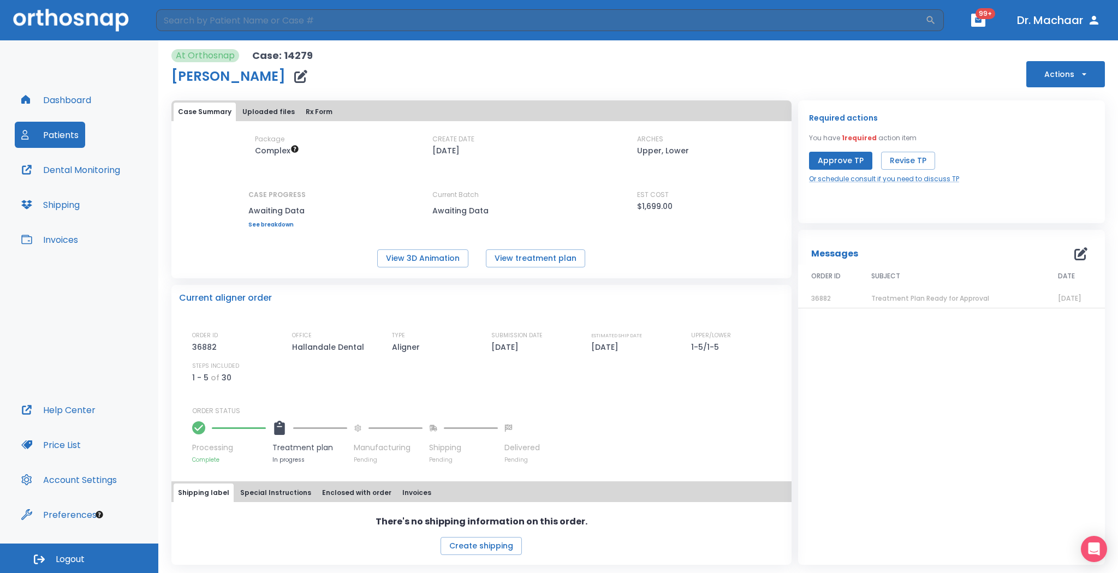
click at [308, 116] on button "Rx Form" at bounding box center [318, 112] width 35 height 19
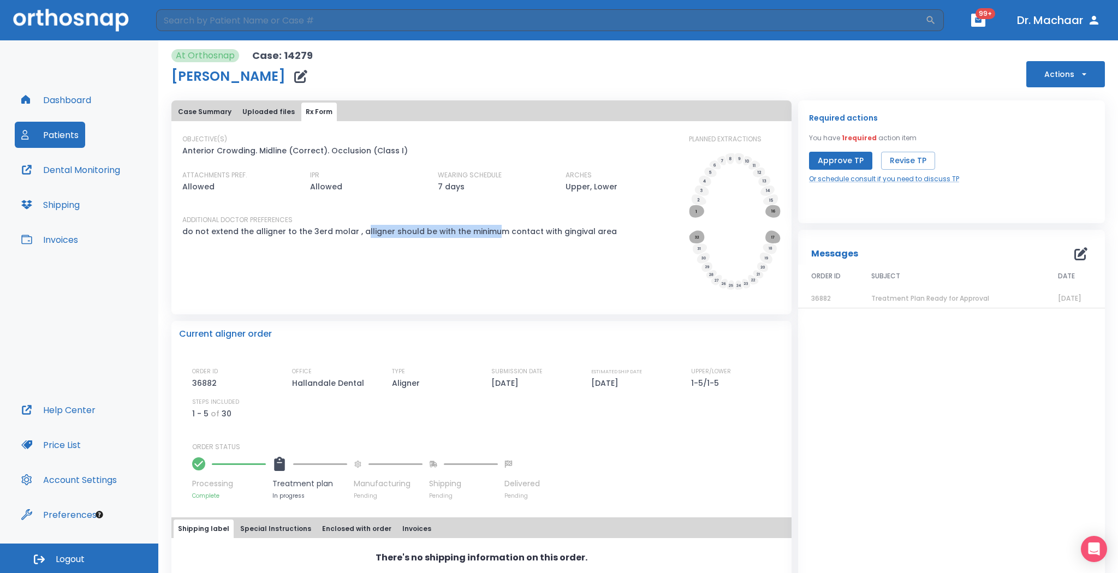
drag, startPoint x: 358, startPoint y: 229, endPoint x: 506, endPoint y: 243, distance: 149.2
click at [490, 237] on p "do not extend the alligner to the 3erd molar , alligner should be with the mini…" at bounding box center [399, 231] width 435 height 13
click at [581, 272] on div "OBJECTIVE(S) Anterior Crowding. Midline (Correct). Occlusion (Class I) ATTACHME…" at bounding box center [428, 213] width 493 height 158
click at [690, 238] on icon at bounding box center [696, 236] width 15 height 13
drag, startPoint x: 764, startPoint y: 238, endPoint x: 764, endPoint y: 222, distance: 15.8
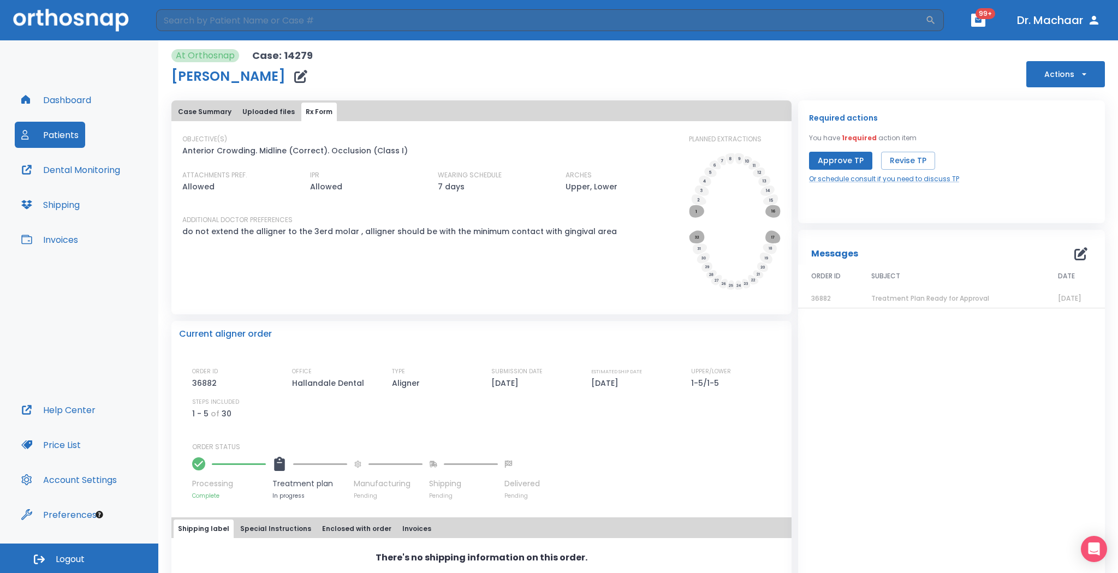
click at [765, 238] on icon at bounding box center [772, 236] width 15 height 13
click at [765, 210] on icon at bounding box center [772, 211] width 15 height 13
click at [692, 212] on icon at bounding box center [696, 211] width 15 height 13
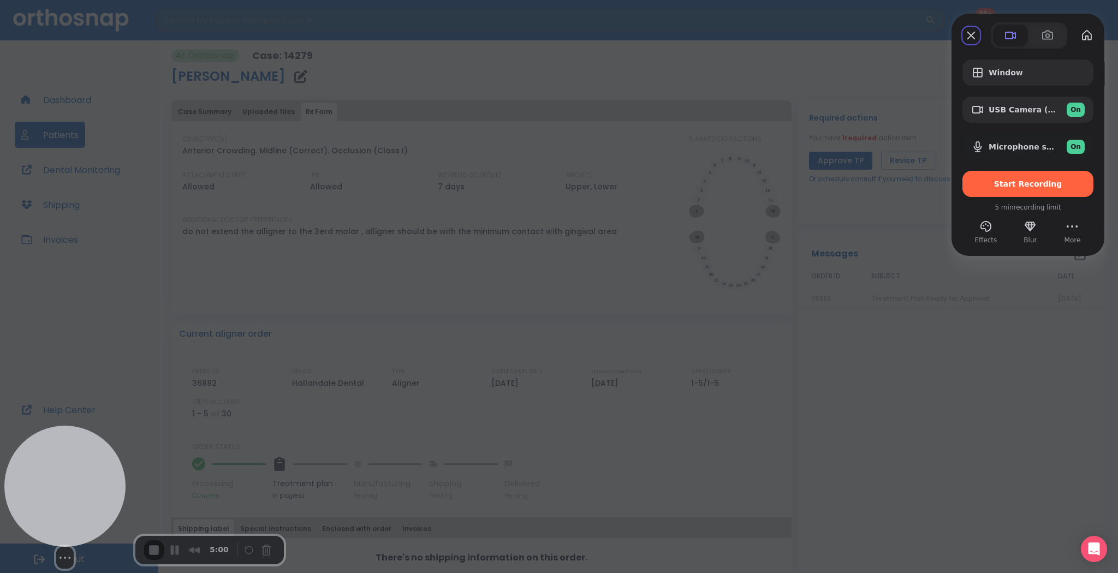
click at [106, 409] on button "Resize medium" at bounding box center [114, 557] width 17 height 17
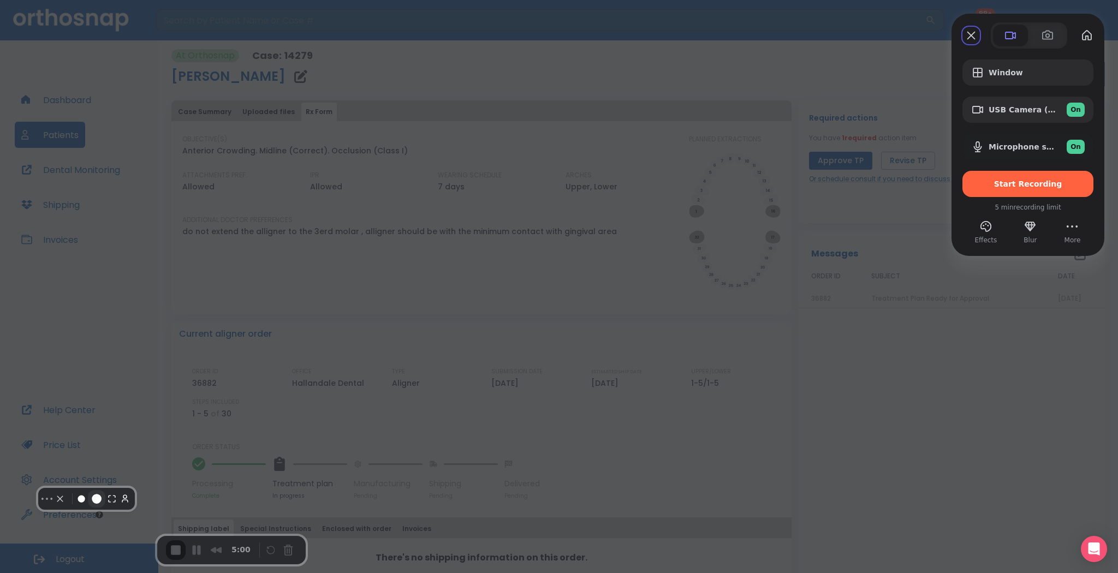
click at [104, 409] on button "Resize medium" at bounding box center [96, 498] width 17 height 17
click at [85, 409] on button "Resize small" at bounding box center [81, 498] width 13 height 13
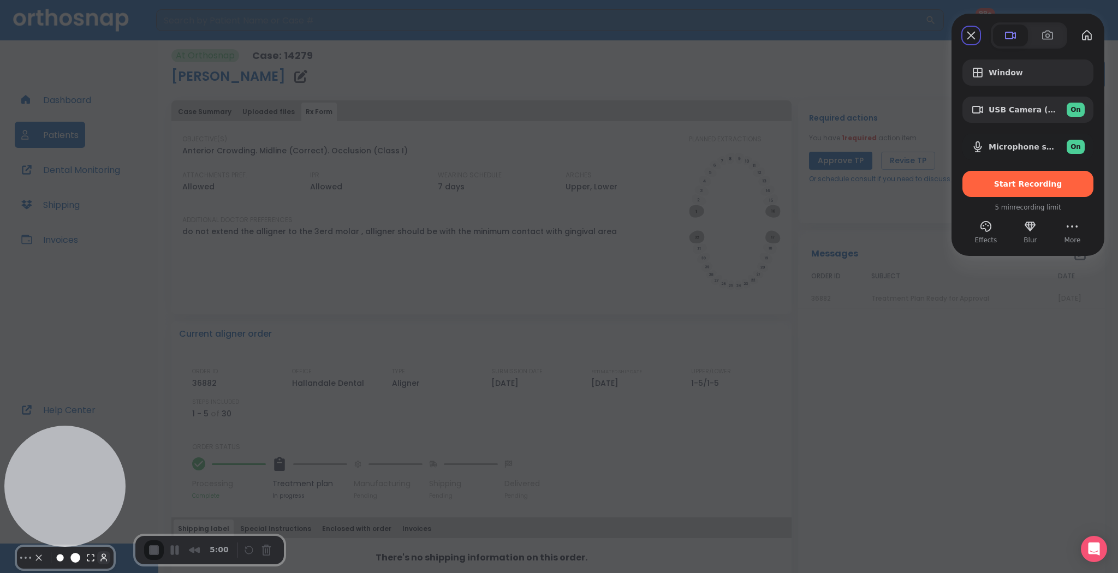
click at [102, 409] on button "Toggle Avatar" at bounding box center [103, 557] width 13 height 13
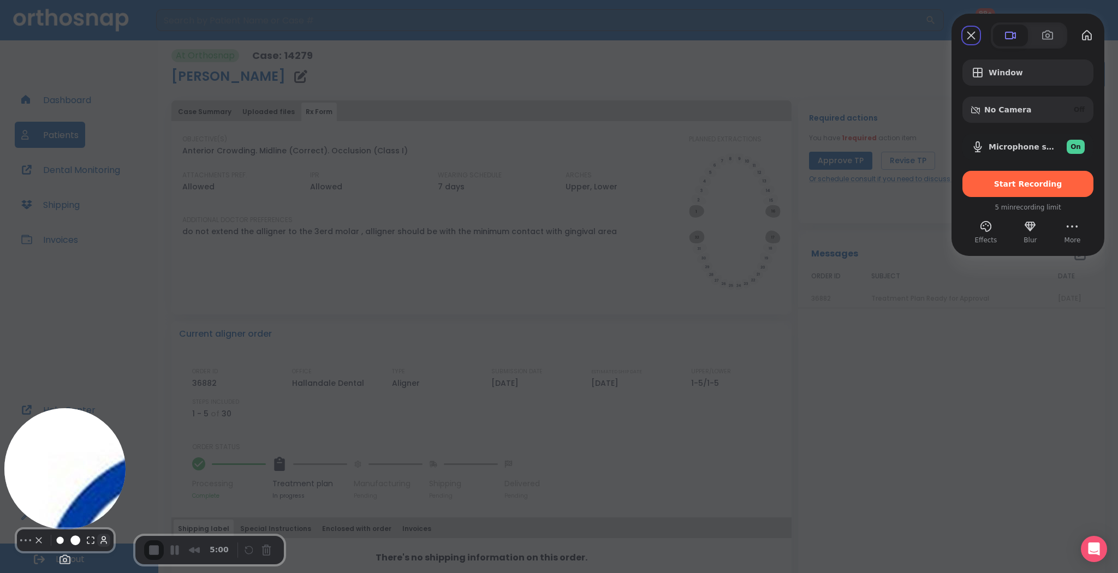
click at [99, 409] on button "Toggle Avatar" at bounding box center [103, 540] width 13 height 13
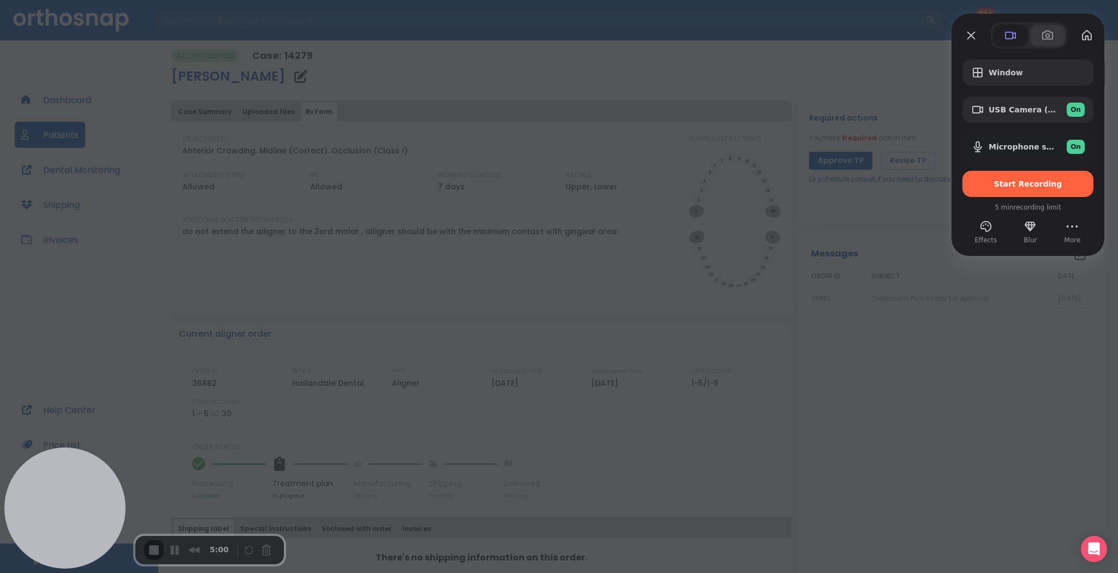
click at [798, 36] on button at bounding box center [1047, 36] width 35 height 22
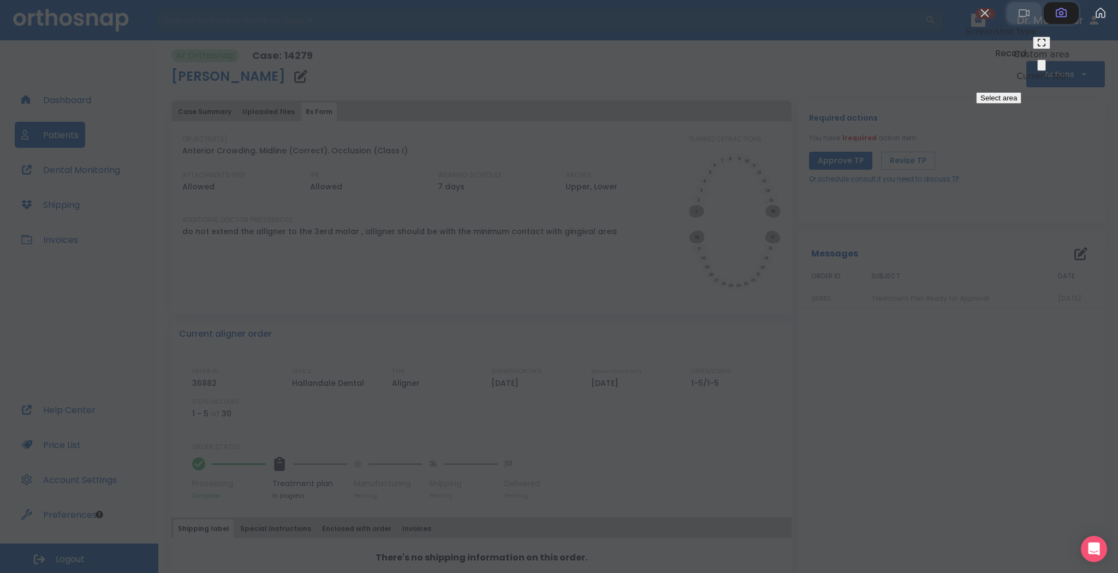
click at [798, 20] on span at bounding box center [1023, 13] width 13 height 13
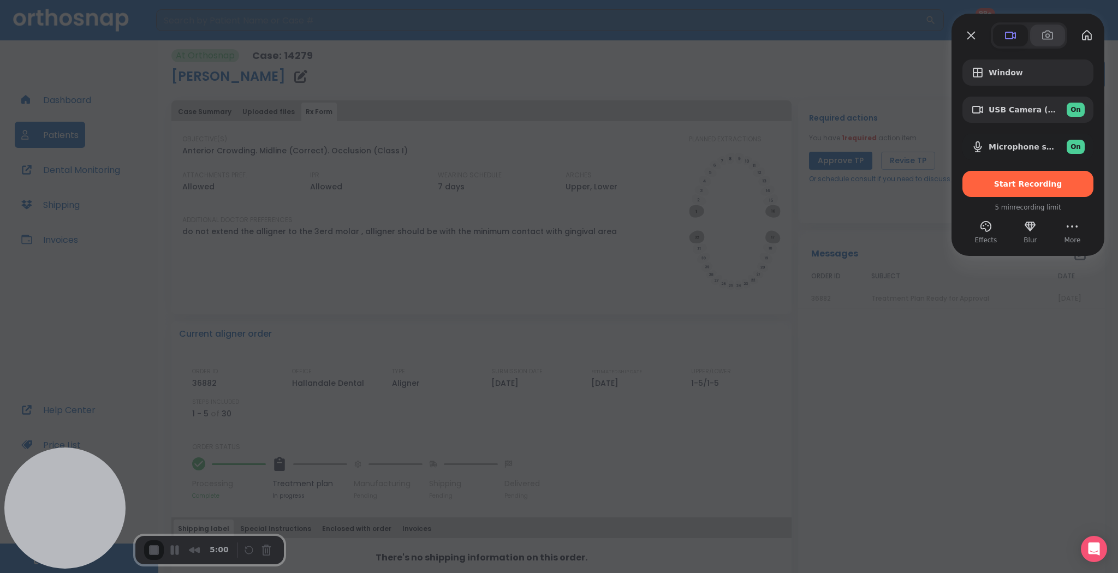
click at [798, 35] on button at bounding box center [1047, 36] width 35 height 22
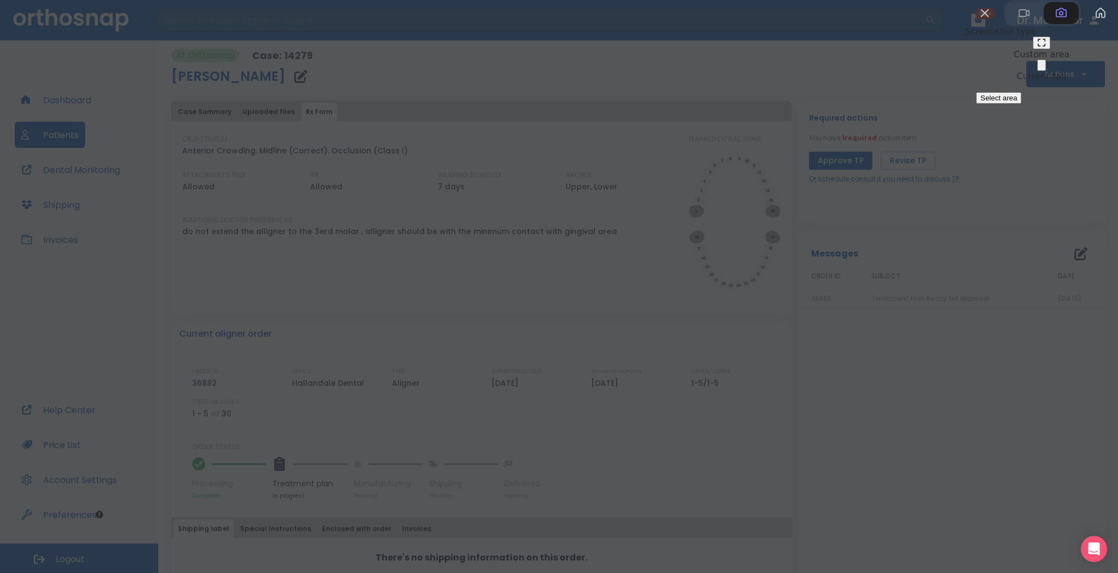
click at [798, 49] on button at bounding box center [1041, 43] width 17 height 13
click at [798, 102] on span "Select area" at bounding box center [998, 98] width 37 height 8
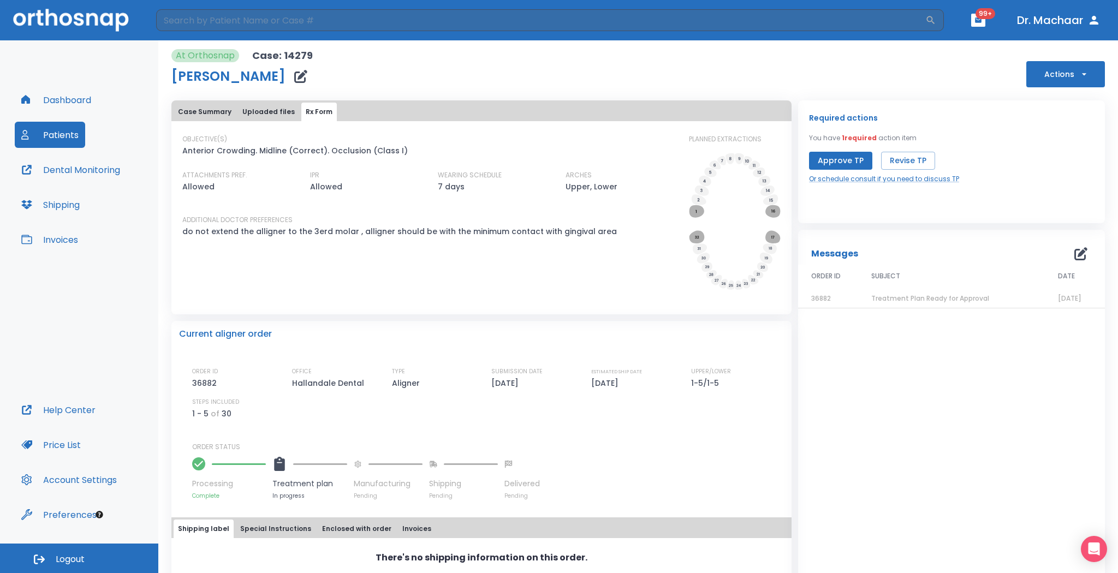
drag, startPoint x: 2, startPoint y: 0, endPoint x: 1117, endPoint y: 574, distance: 1254.8
click at [798, 409] on html "​ 99+ Dr. Machaar Dashboard Patients Dental Monitoring Shipping Invoices Help C…" at bounding box center [559, 286] width 1118 height 573
drag, startPoint x: 1117, startPoint y: 572, endPoint x: 0, endPoint y: 1, distance: 1254.8
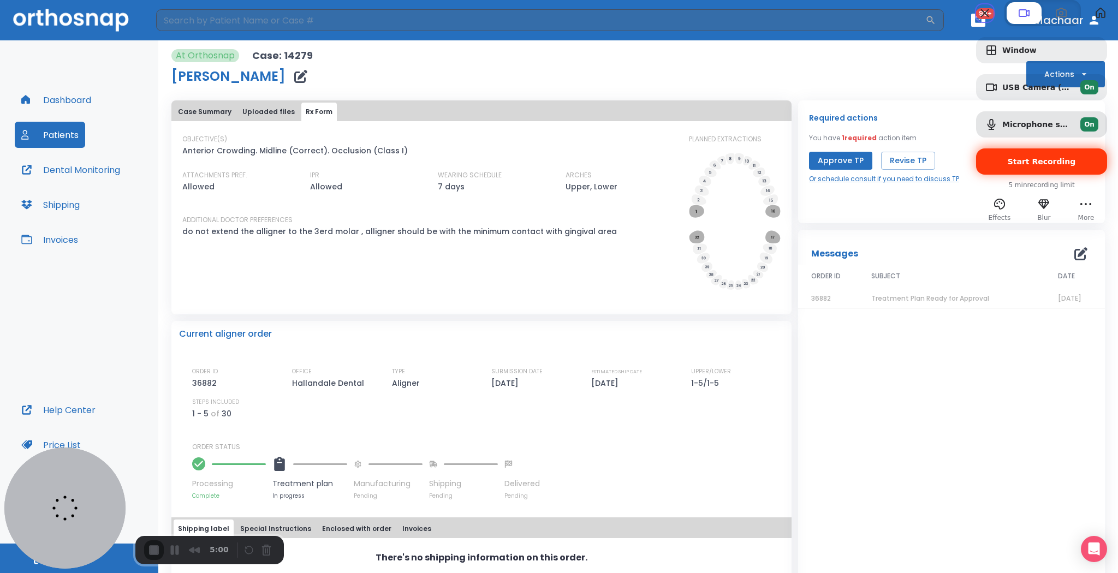
click at [798, 166] on span "Start Recording" at bounding box center [1042, 161] width 114 height 9
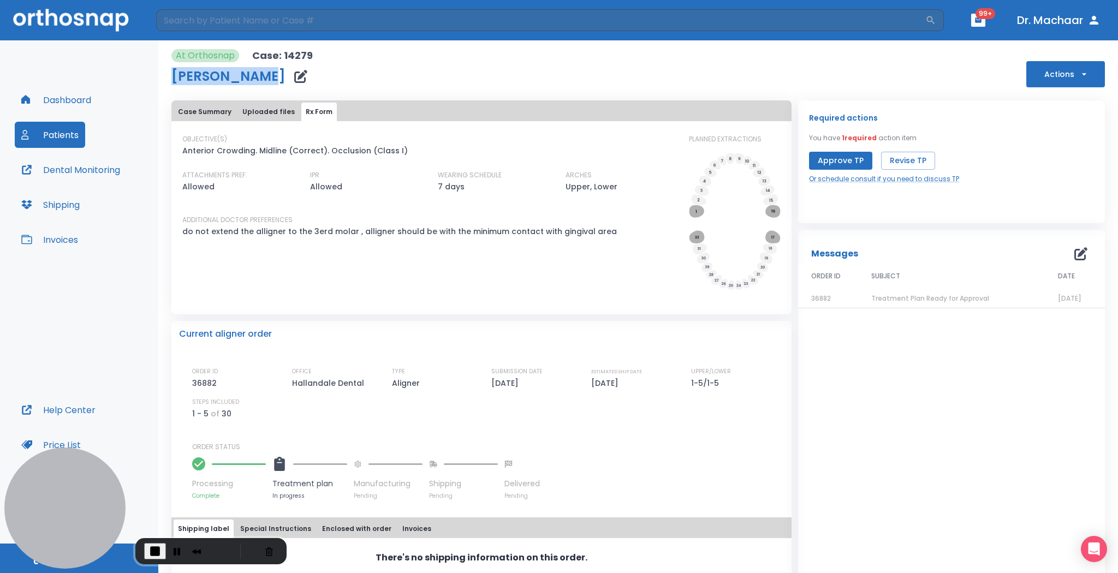
drag, startPoint x: 163, startPoint y: 78, endPoint x: 266, endPoint y: 84, distance: 102.8
click at [264, 82] on div "At Orthosnap Case: 14279 johnny cannon Actions Case Summary Uploaded files Rx F…" at bounding box center [638, 306] width 960 height 533
click at [268, 85] on div "[PERSON_NAME]" at bounding box center [241, 77] width 141 height 22
click at [208, 118] on button "Case Summary" at bounding box center [205, 112] width 62 height 19
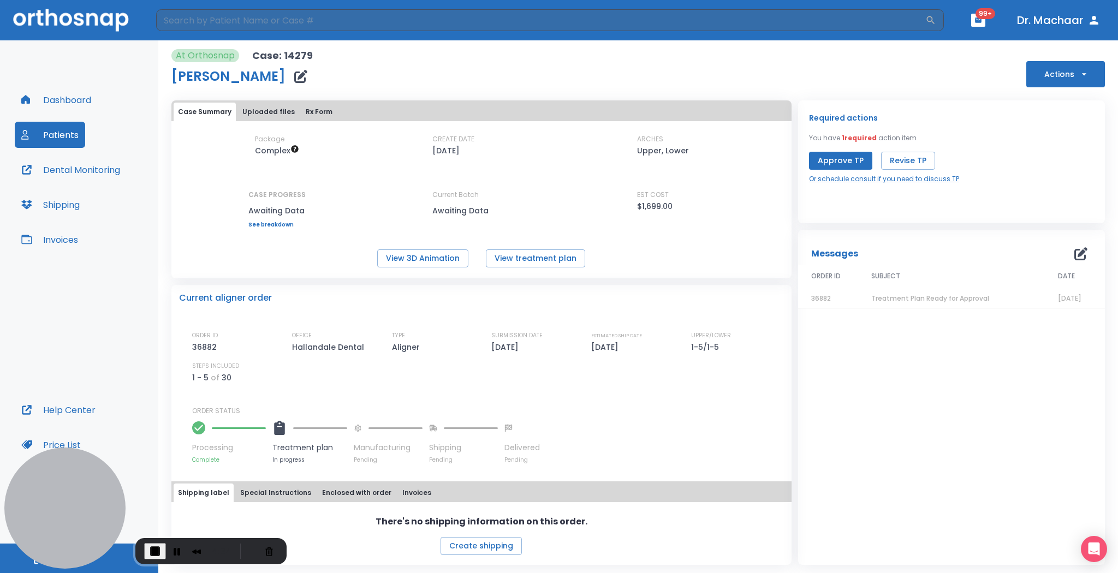
click at [310, 117] on button "Rx Form" at bounding box center [318, 112] width 35 height 19
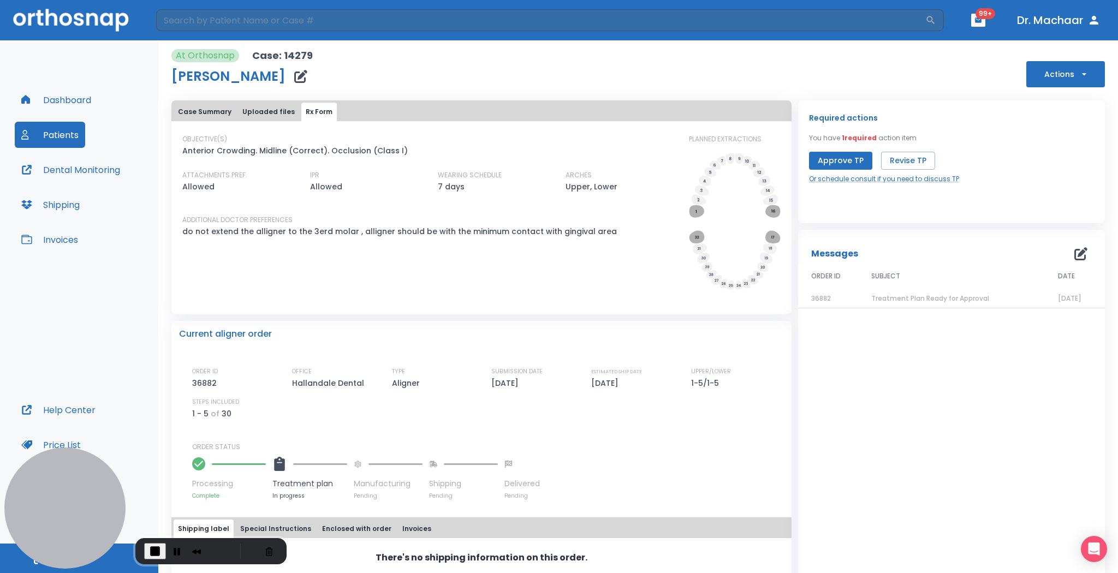
click at [270, 114] on button "Uploaded files" at bounding box center [268, 112] width 61 height 19
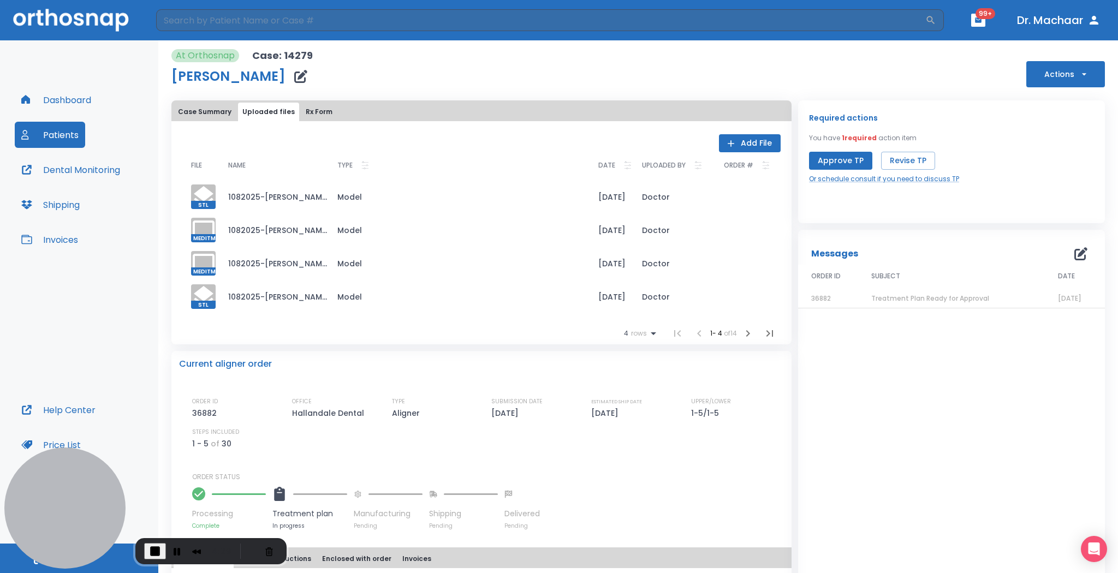
click at [748, 335] on icon "button" at bounding box center [747, 333] width 13 height 13
click at [741, 336] on icon "button" at bounding box center [747, 333] width 13 height 13
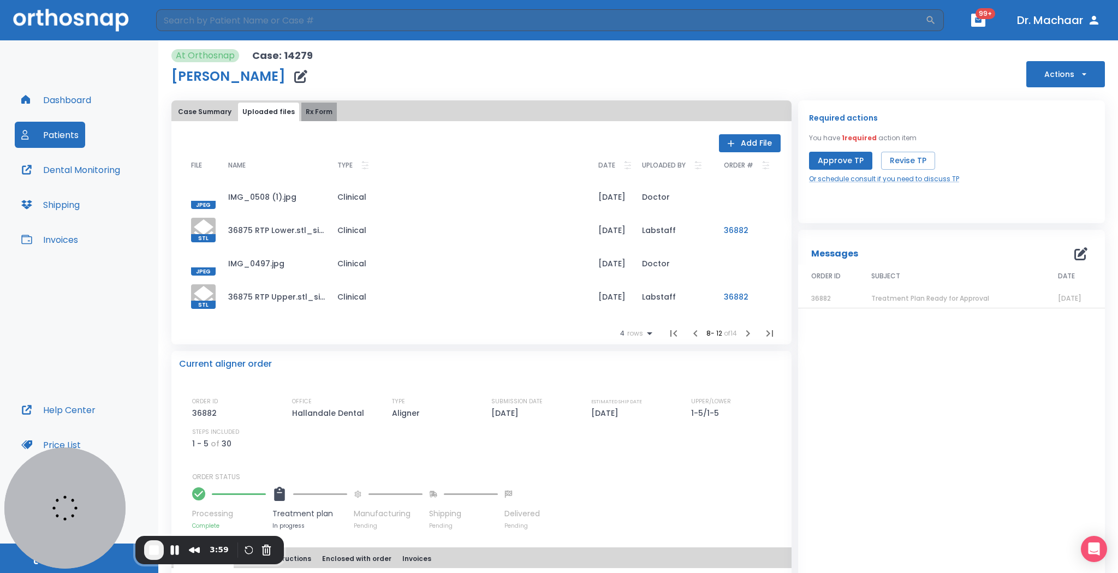
click at [318, 117] on button "Rx Form" at bounding box center [318, 112] width 35 height 19
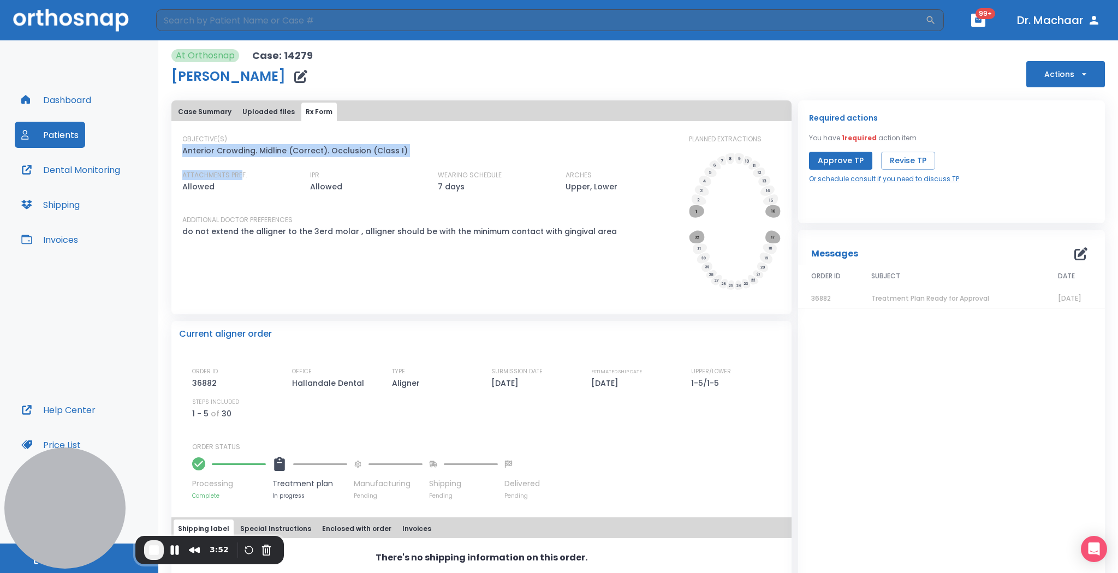
drag, startPoint x: 182, startPoint y: 151, endPoint x: 243, endPoint y: 153, distance: 61.2
click at [243, 154] on div "OBJECTIVE(S) Anterior Crowding. Midline (Correct). Occlusion (Class I) ATTACHME…" at bounding box center [428, 213] width 493 height 158
click at [250, 152] on p "Anterior Crowding. Midline (Correct). Occlusion (Class I)" at bounding box center [294, 150] width 225 height 13
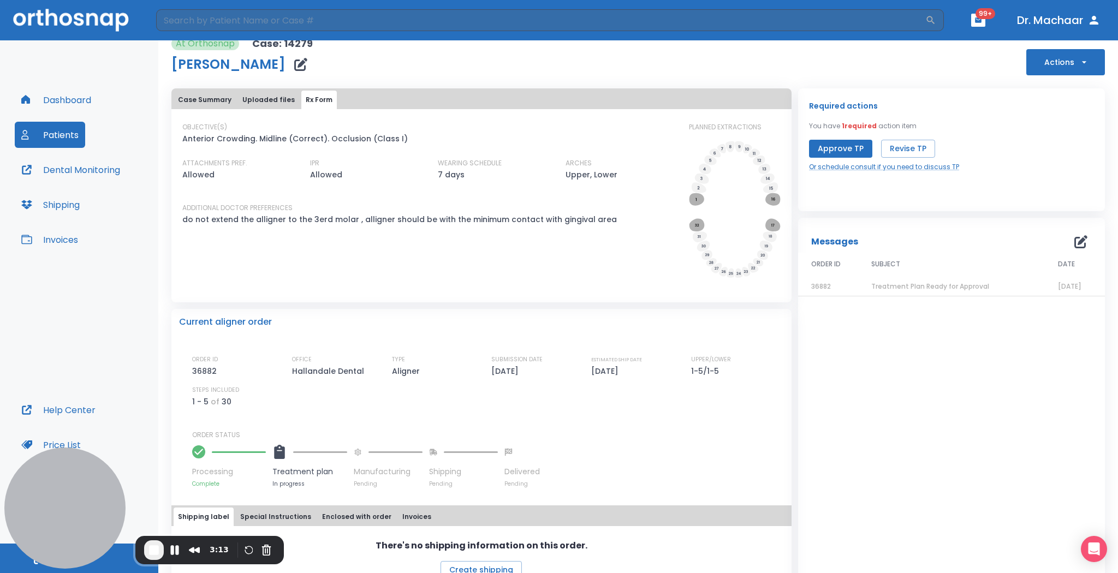
scroll to position [35, 0]
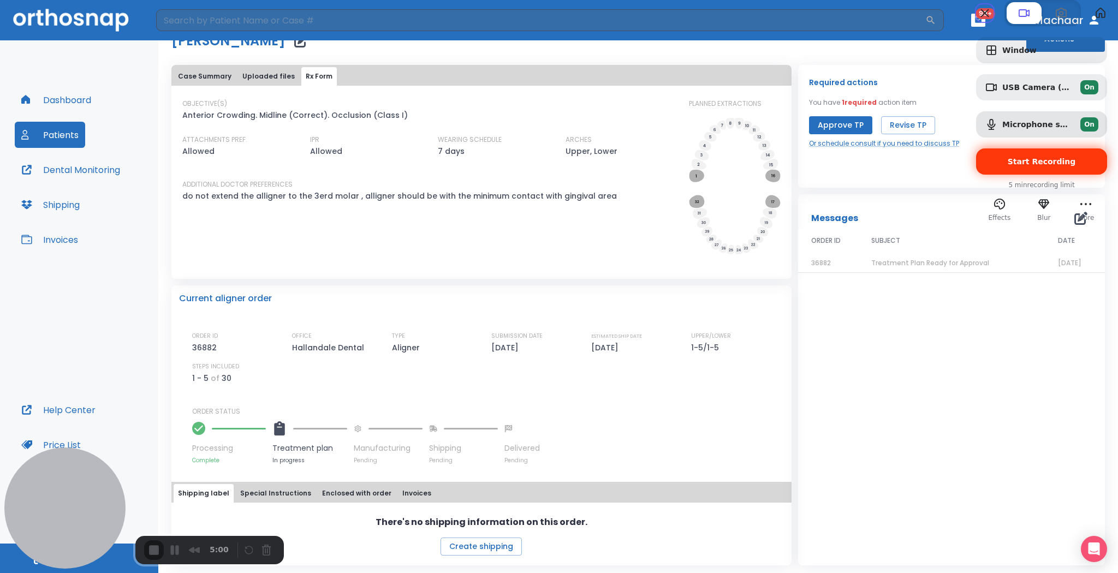
click at [798, 166] on span "Start Recording" at bounding box center [1042, 161] width 68 height 9
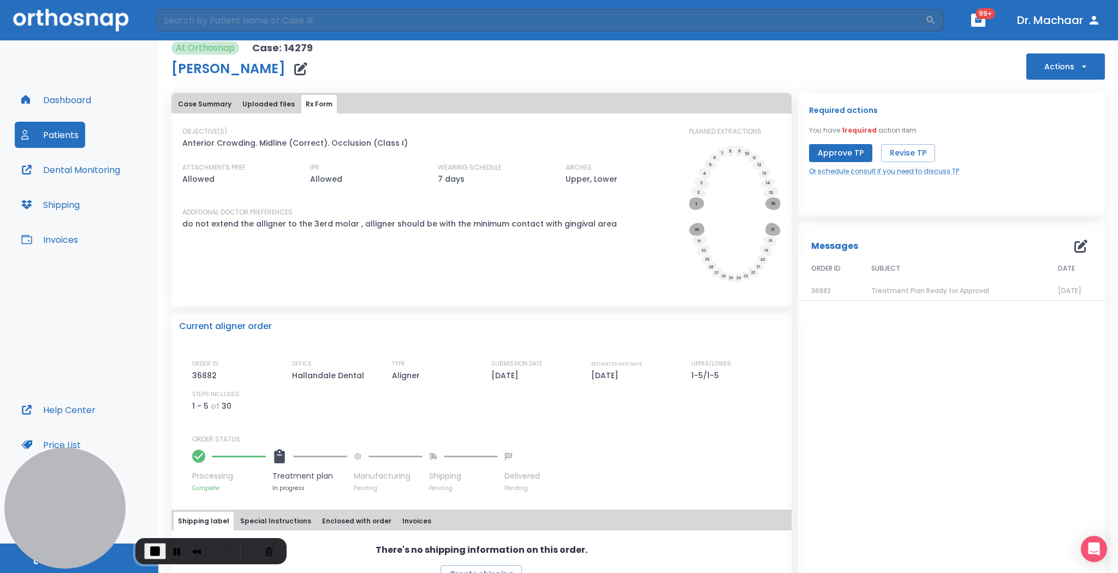
scroll to position [0, 0]
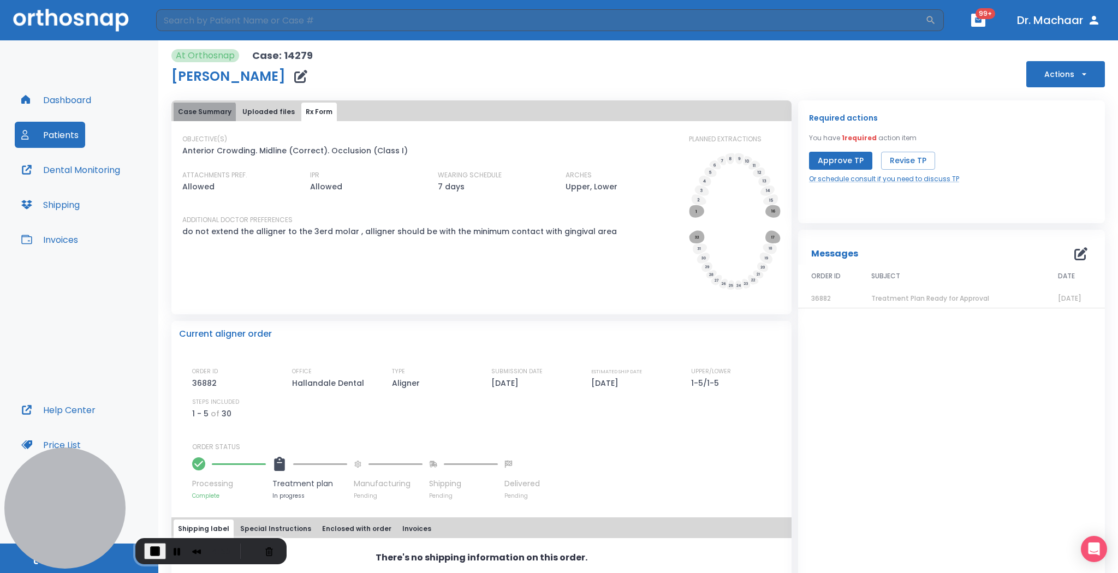
click at [189, 121] on button "Case Summary" at bounding box center [205, 112] width 62 height 19
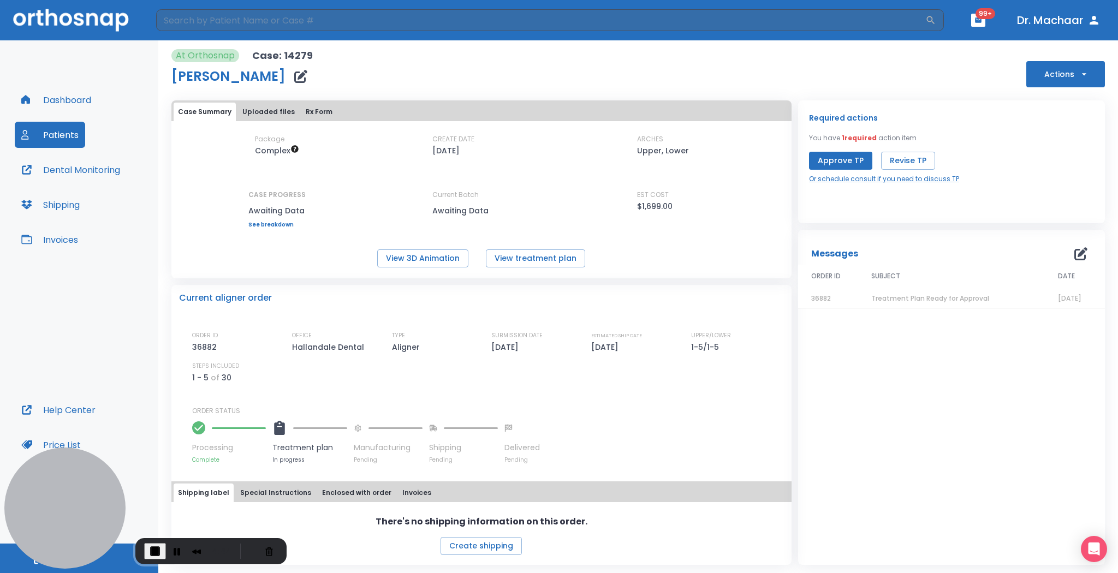
click at [307, 111] on button "Rx Form" at bounding box center [318, 112] width 35 height 19
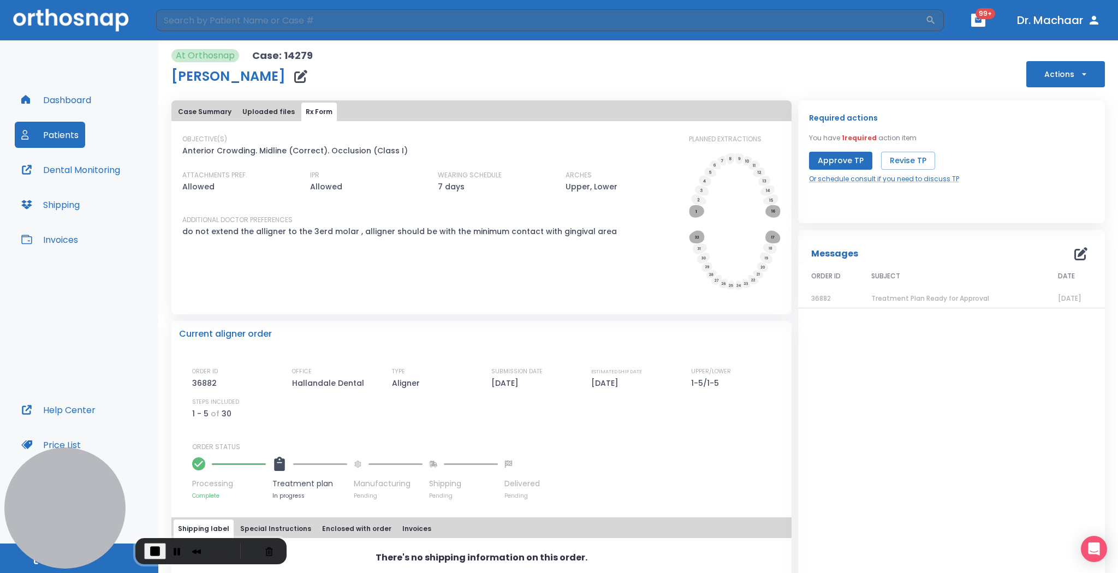
click at [265, 112] on button "Uploaded files" at bounding box center [268, 112] width 61 height 19
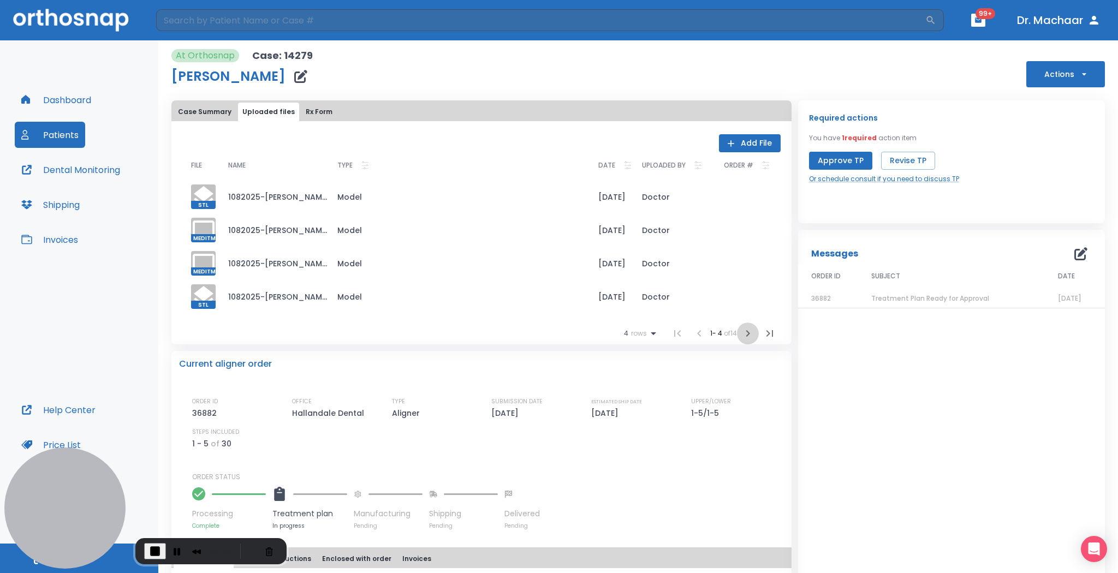
click at [741, 338] on icon "button" at bounding box center [747, 333] width 13 height 13
click at [743, 333] on icon "button" at bounding box center [747, 333] width 13 height 13
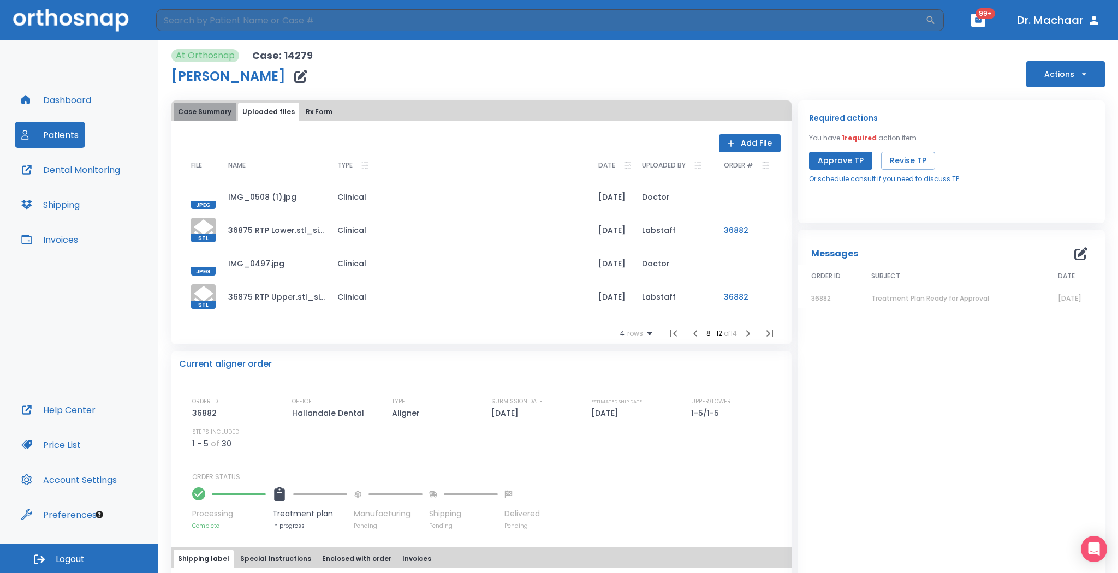
click at [210, 109] on button "Case Summary" at bounding box center [205, 112] width 62 height 19
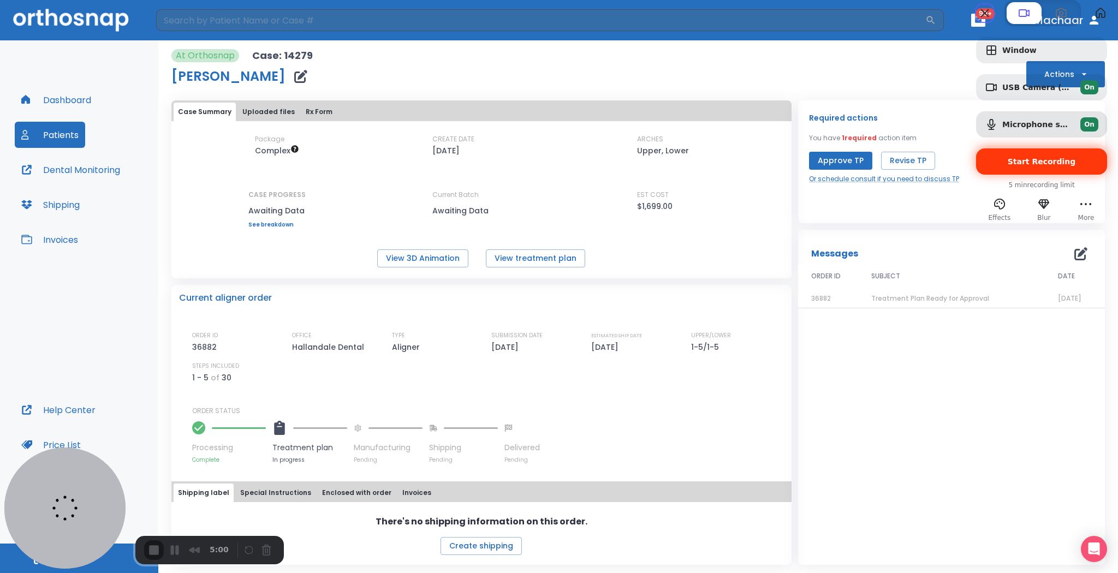
click at [798, 166] on span "Start Recording" at bounding box center [1042, 161] width 68 height 9
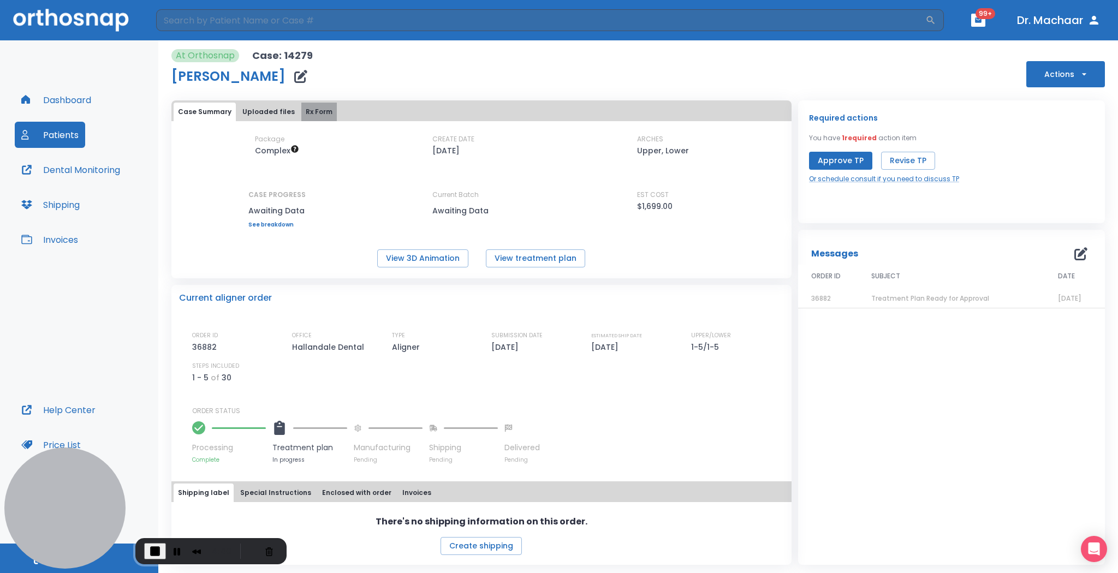
click at [301, 115] on button "Rx Form" at bounding box center [318, 112] width 35 height 19
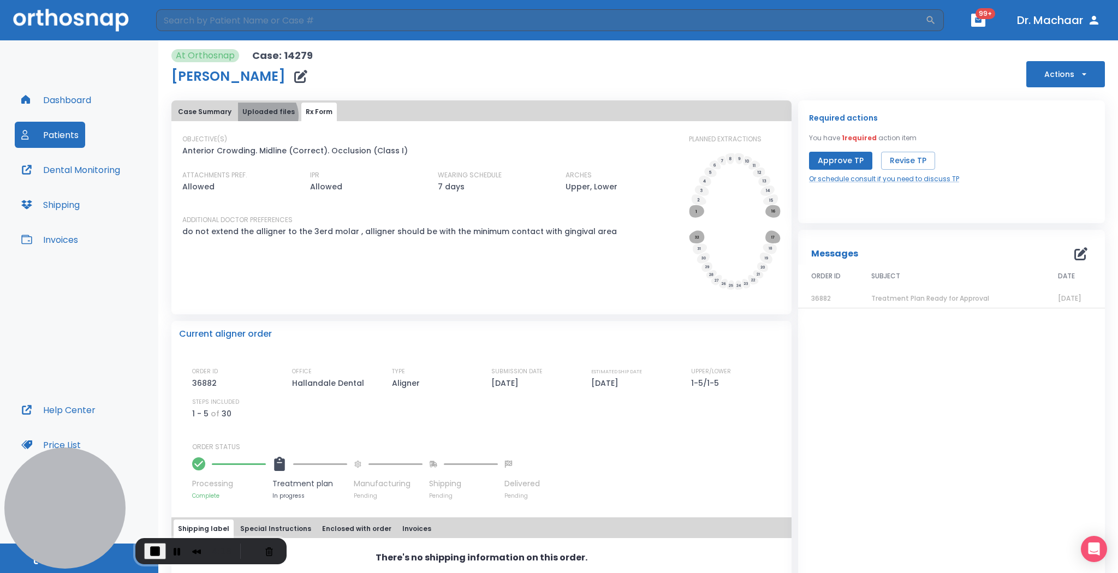
click at [265, 115] on button "Uploaded files" at bounding box center [268, 112] width 61 height 19
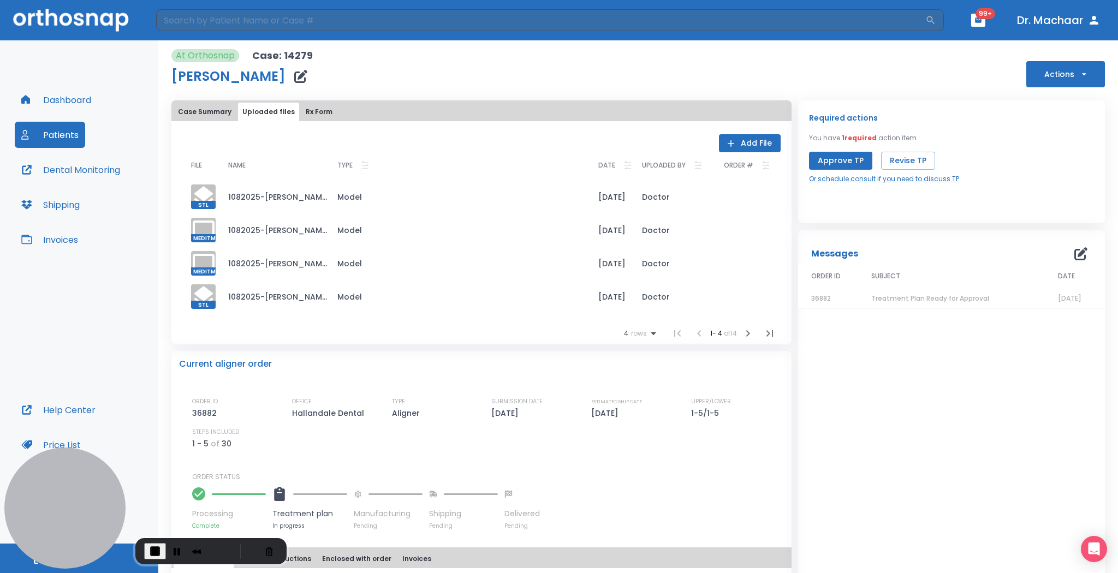
click at [745, 335] on icon "button" at bounding box center [747, 333] width 13 height 13
click at [207, 294] on div at bounding box center [203, 296] width 25 height 25
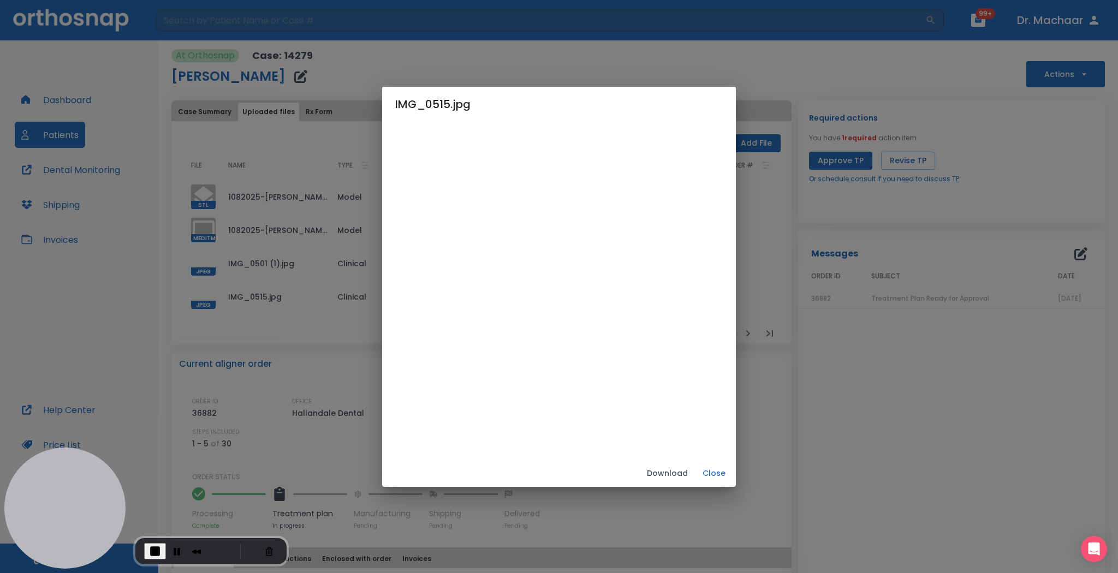
click at [712, 409] on button "Close" at bounding box center [714, 474] width 35 height 18
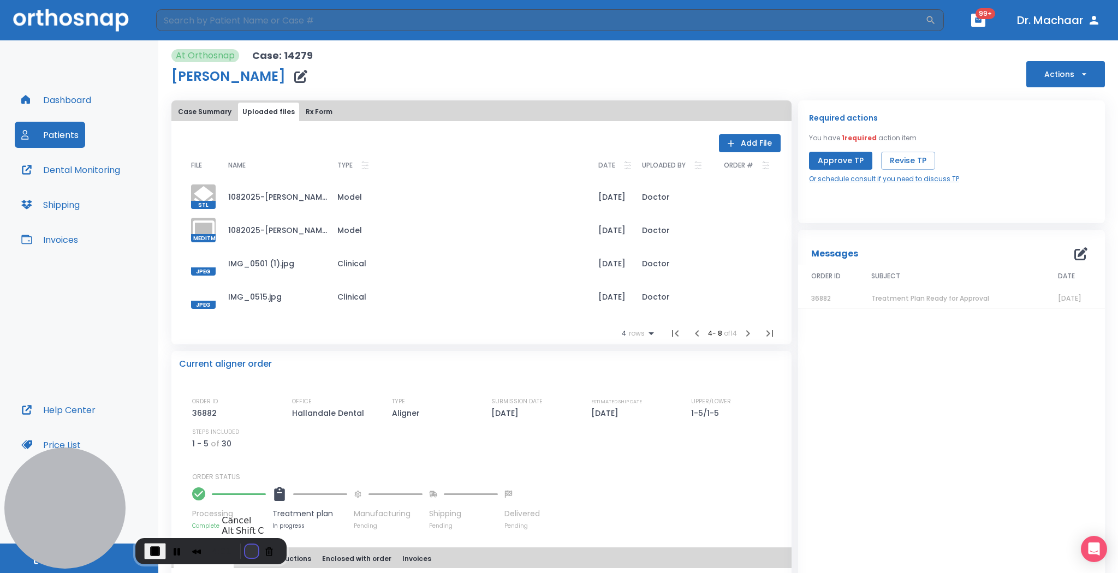
click at [245, 409] on button "Restart Recording" at bounding box center [251, 551] width 13 height 13
click at [194, 111] on button "Case Summary" at bounding box center [205, 112] width 62 height 19
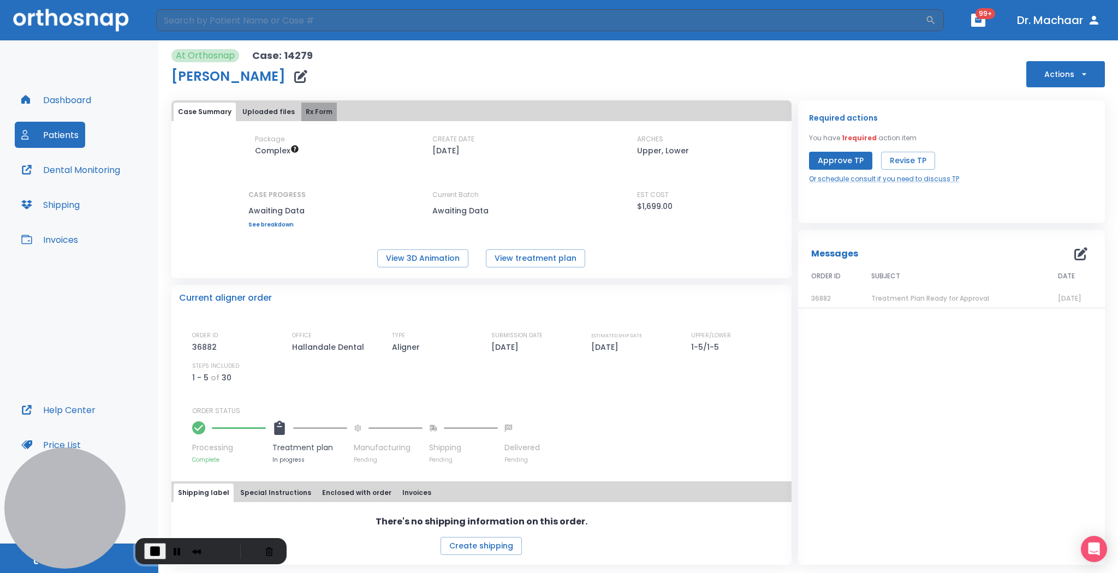
click at [307, 115] on button "Rx Form" at bounding box center [318, 112] width 35 height 19
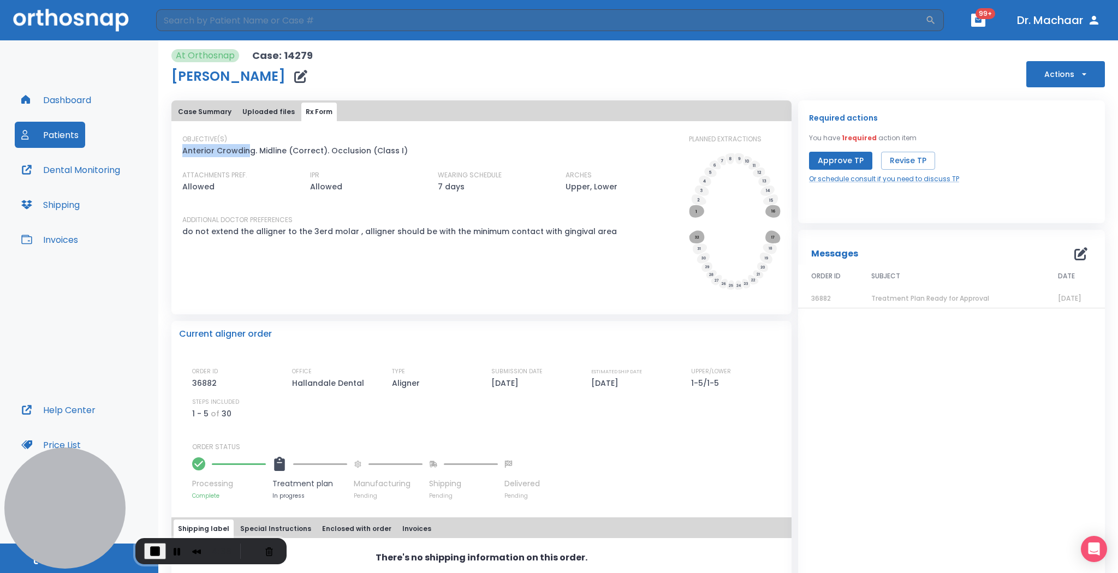
drag, startPoint x: 184, startPoint y: 150, endPoint x: 246, endPoint y: 148, distance: 62.3
click at [246, 148] on p "Anterior Crowding. Midline (Correct). Occlusion (Class I)" at bounding box center [294, 150] width 225 height 13
click at [249, 151] on p "Anterior Crowding. Midline (Correct). Occlusion (Class I)" at bounding box center [294, 150] width 225 height 13
drag, startPoint x: 254, startPoint y: 153, endPoint x: 297, endPoint y: 156, distance: 42.7
click at [297, 156] on div "ATTACHMENTS PREF. Allowed IPR Allowed WEARING SCHEDULE 7 days ARCHES Upper, Low…" at bounding box center [420, 177] width 511 height 49
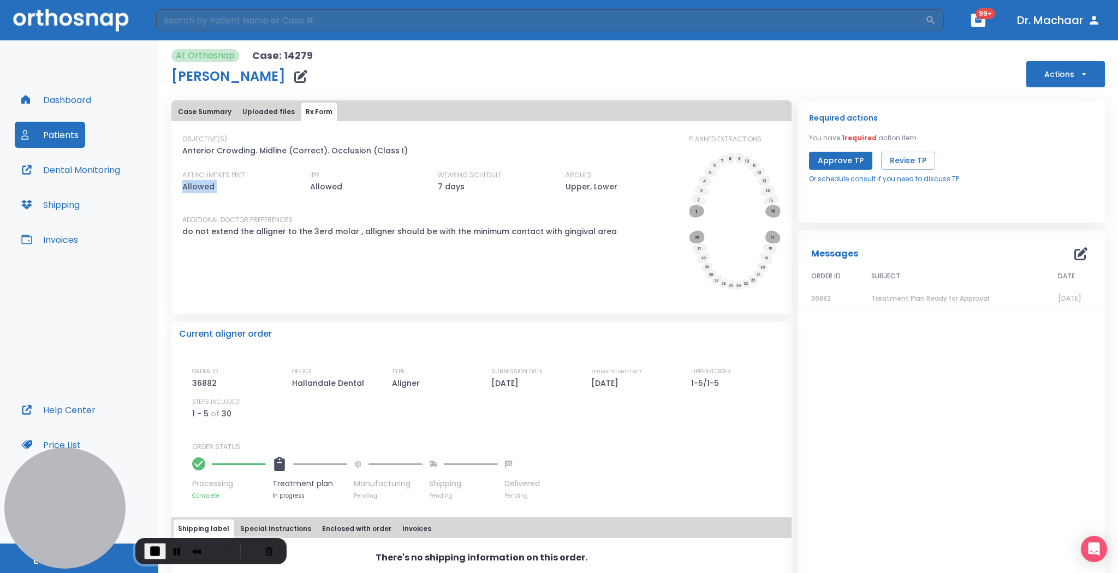
click at [297, 155] on div "IPR Allowed" at bounding box center [357, 177] width 128 height 49
click at [349, 172] on div "IPR Allowed" at bounding box center [365, 186] width 110 height 32
click at [249, 111] on button "Uploaded files" at bounding box center [268, 112] width 61 height 19
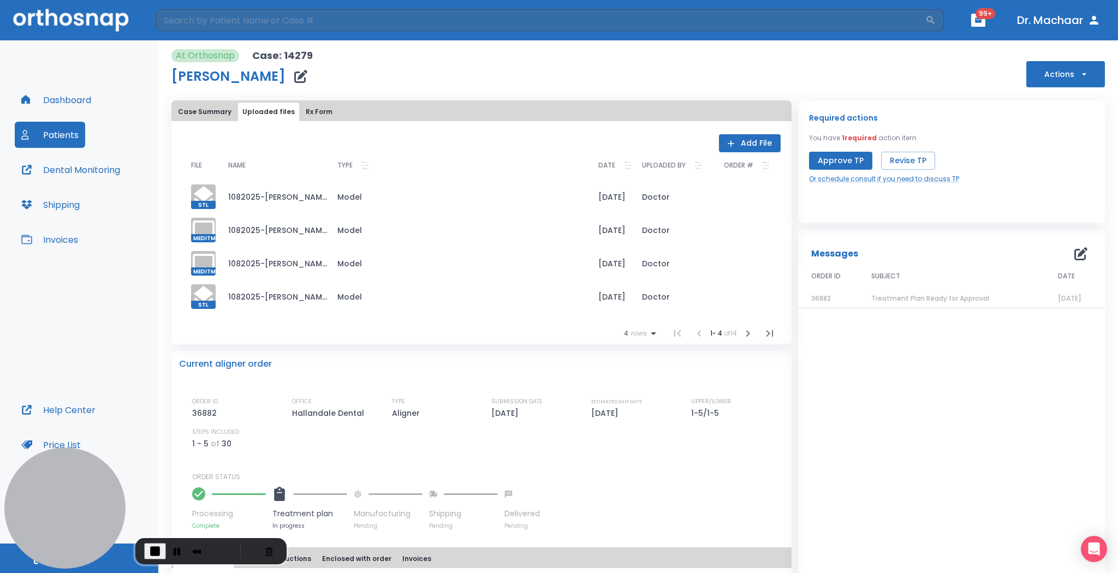
click at [741, 335] on icon "button" at bounding box center [747, 333] width 13 height 13
click at [214, 115] on button "Case Summary" at bounding box center [205, 112] width 62 height 19
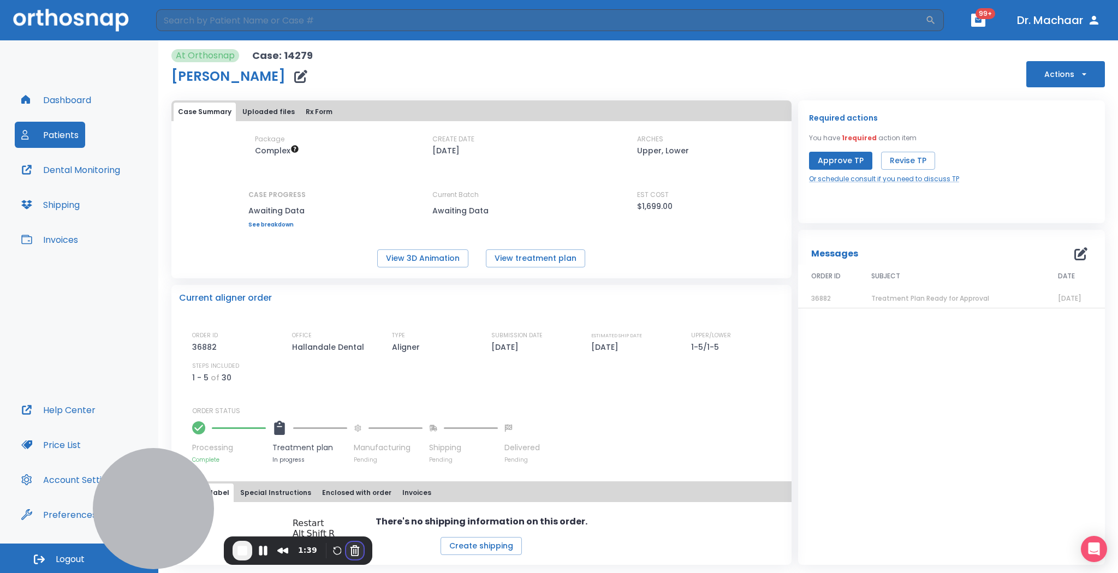
click at [353, 409] on button "Cancel Recording" at bounding box center [354, 550] width 17 height 17
click at [318, 113] on button "Rx Form" at bounding box center [318, 112] width 35 height 19
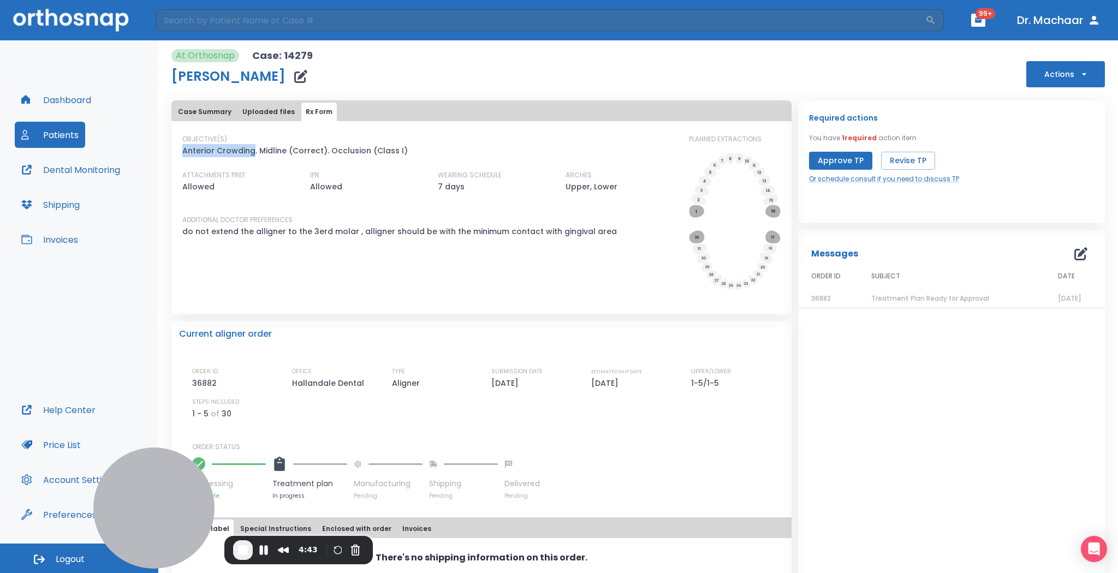
drag, startPoint x: 183, startPoint y: 151, endPoint x: 251, endPoint y: 151, distance: 67.7
click at [251, 151] on p "Anterior Crowding. Midline (Correct). Occlusion (Class I)" at bounding box center [294, 150] width 225 height 13
click at [280, 140] on div "OBJECTIVE(S) Anterior Crowding. Midline (Correct). Occlusion (Class I)" at bounding box center [428, 145] width 493 height 23
click at [245, 109] on button "Uploaded files" at bounding box center [268, 112] width 61 height 19
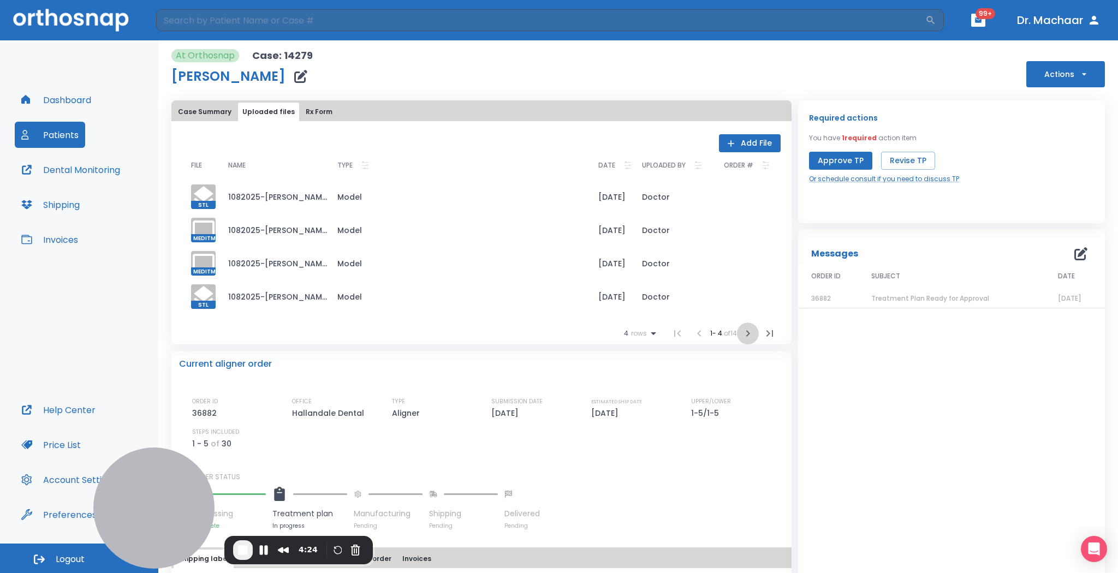
click at [743, 337] on icon "button" at bounding box center [747, 333] width 13 height 13
click at [745, 336] on icon "button" at bounding box center [747, 333] width 13 height 13
click at [240, 409] on span "End Recording" at bounding box center [242, 550] width 13 height 13
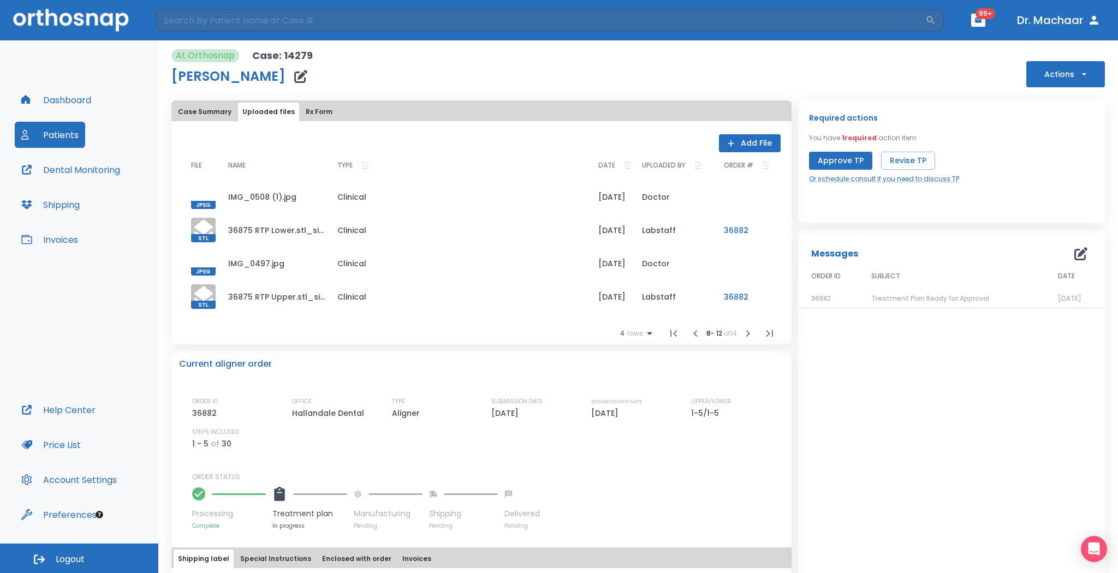
click at [106, 318] on div "Dashboard Patients Dental Monitoring Shipping Invoices" at bounding box center [79, 242] width 129 height 310
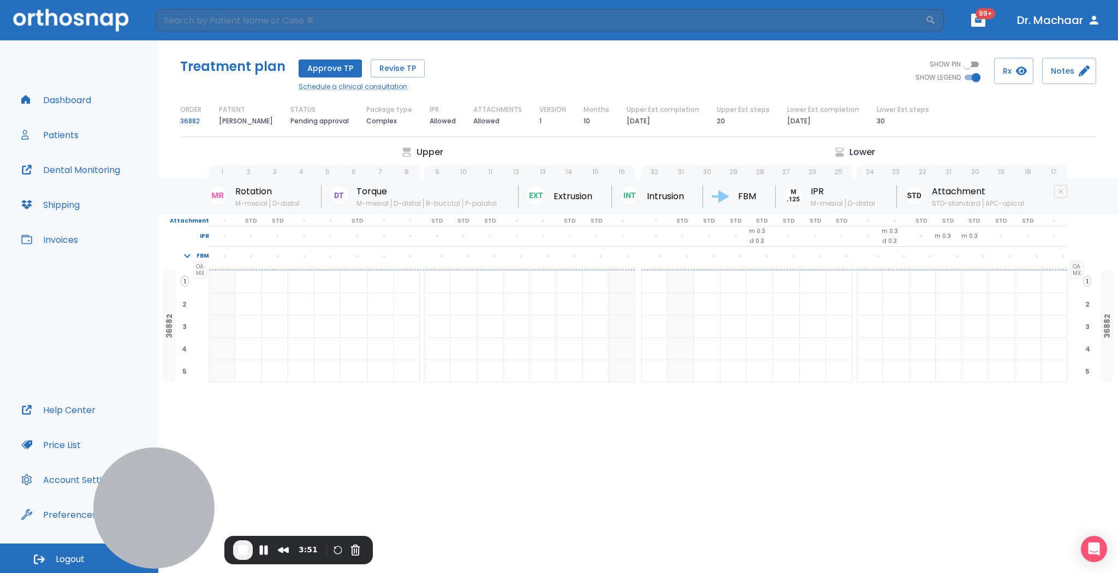
drag, startPoint x: 362, startPoint y: 121, endPoint x: 410, endPoint y: 118, distance: 48.1
click at [410, 117] on div "ORDER 36882 PATIENT [PERSON_NAME] STATUS Pending approval Package type Complex …" at bounding box center [638, 116] width 916 height 23
click at [402, 124] on div "Package type Complex" at bounding box center [389, 116] width 46 height 23
